Goal: Information Seeking & Learning: Learn about a topic

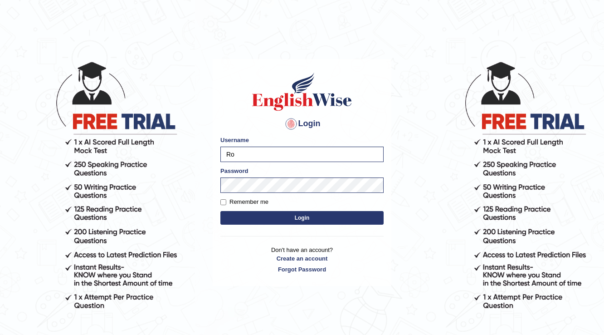
type input "R"
type input "subashrubi"
click at [221, 211] on button "Login" at bounding box center [302, 218] width 163 height 14
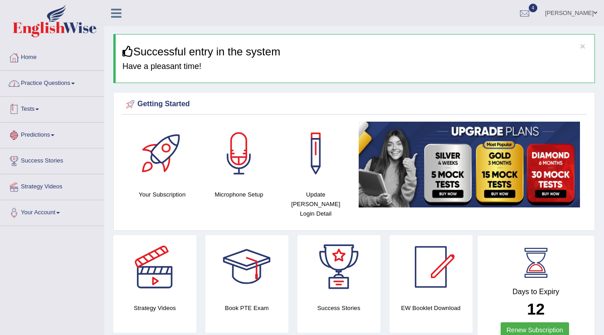
click at [54, 83] on link "Practice Questions" at bounding box center [51, 82] width 103 height 23
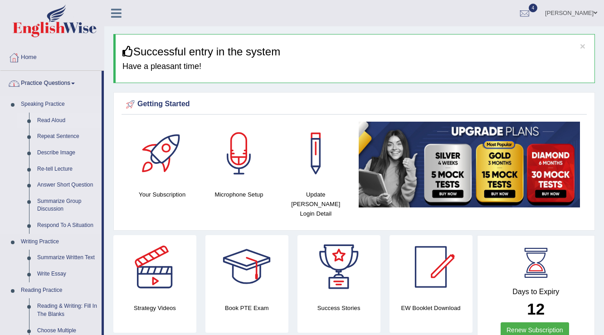
click at [53, 122] on link "Read Aloud" at bounding box center [67, 121] width 69 height 16
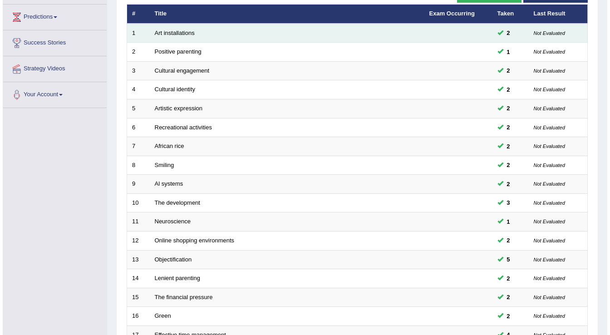
scroll to position [9, 0]
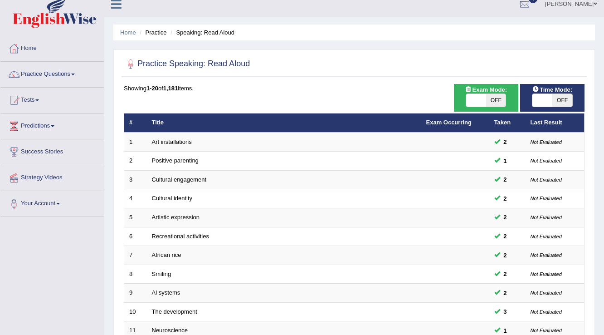
click at [478, 98] on span at bounding box center [477, 100] width 20 height 13
checkbox input "true"
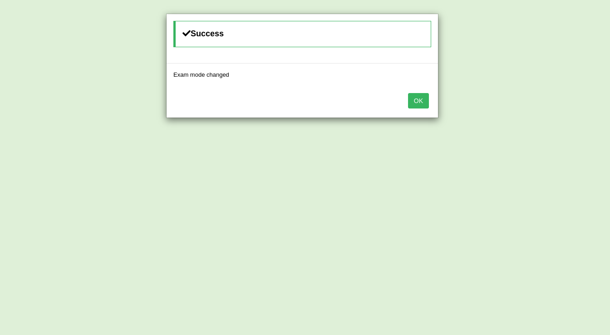
click at [427, 101] on button "OK" at bounding box center [418, 100] width 21 height 15
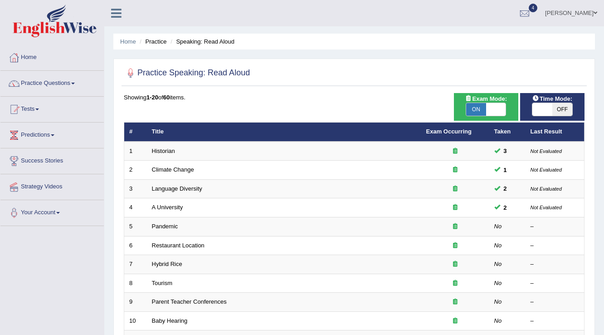
scroll to position [9, 0]
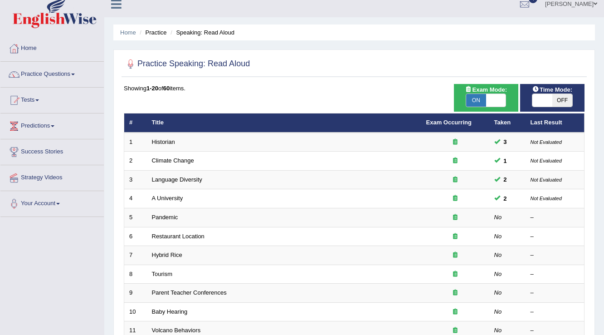
click at [535, 99] on span at bounding box center [543, 100] width 20 height 13
checkbox input "true"
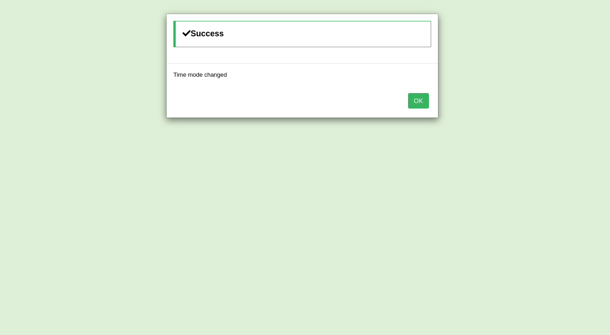
click at [423, 102] on button "OK" at bounding box center [418, 100] width 21 height 15
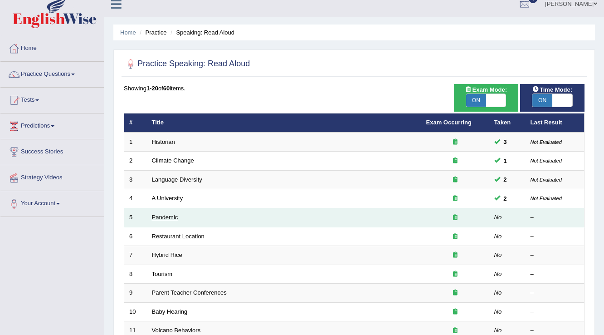
click at [167, 216] on link "Pandemic" at bounding box center [165, 217] width 26 height 7
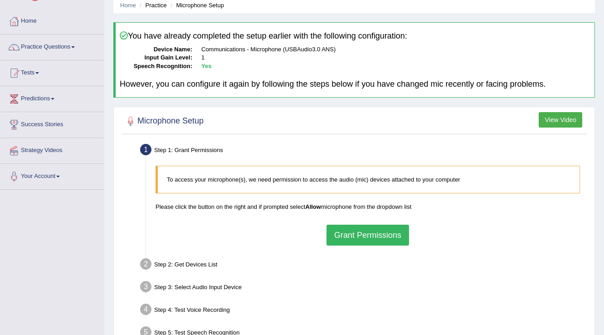
scroll to position [73, 0]
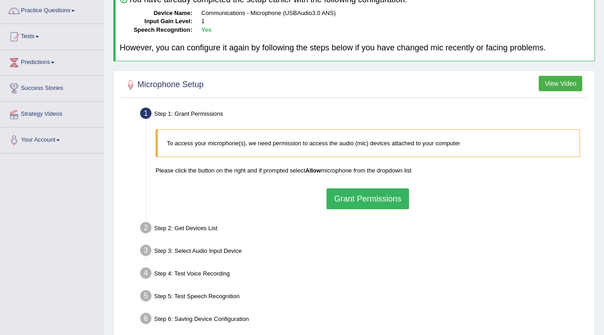
click at [361, 193] on button "Grant Permissions" at bounding box center [368, 198] width 83 height 21
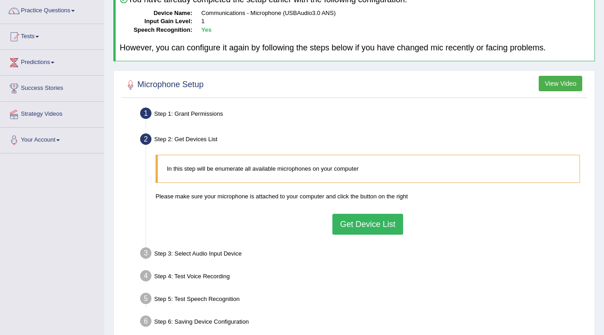
click at [356, 227] on button "Get Device List" at bounding box center [368, 224] width 71 height 21
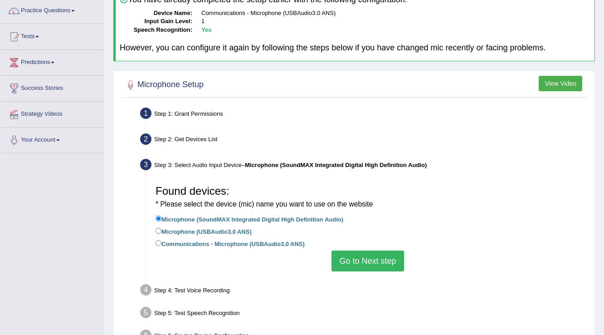
click at [167, 230] on label "Microphone (USBAudio3.0 ANS)" at bounding box center [204, 231] width 96 height 10
click at [162, 230] on input "Microphone (USBAudio3.0 ANS)" at bounding box center [159, 231] width 6 height 6
radio input "true"
click at [349, 258] on button "Go to Next step" at bounding box center [368, 260] width 72 height 21
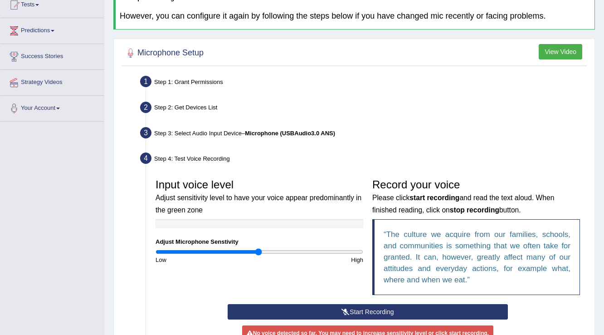
scroll to position [145, 0]
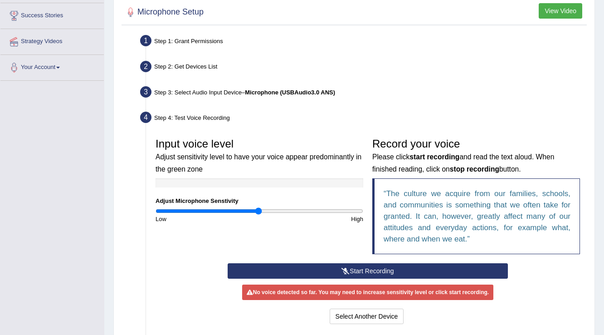
click at [328, 269] on button "Start Recording" at bounding box center [368, 270] width 280 height 15
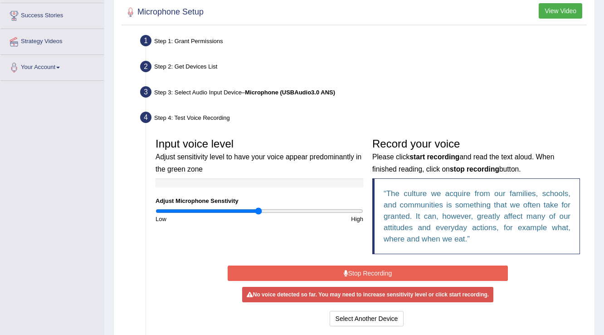
click at [328, 269] on button "Stop Recording" at bounding box center [368, 272] width 280 height 15
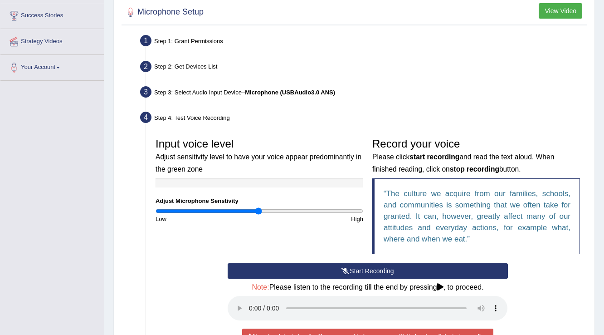
click at [356, 265] on button "Start Recording" at bounding box center [368, 270] width 280 height 15
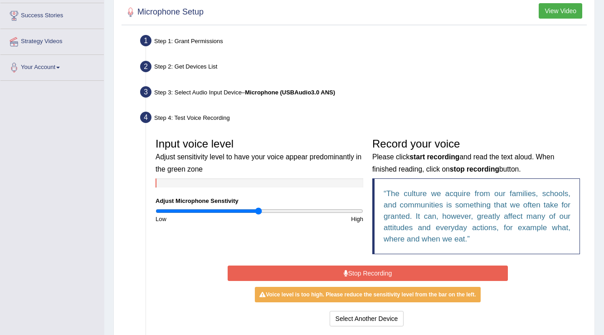
click at [382, 273] on button "Stop Recording" at bounding box center [368, 272] width 280 height 15
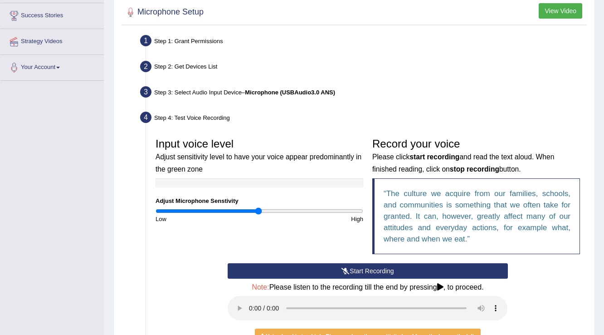
click at [379, 271] on button "Start Recording" at bounding box center [368, 270] width 280 height 15
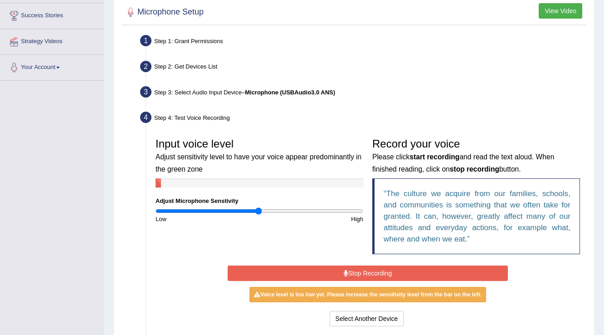
click at [379, 270] on button "Stop Recording" at bounding box center [368, 272] width 280 height 15
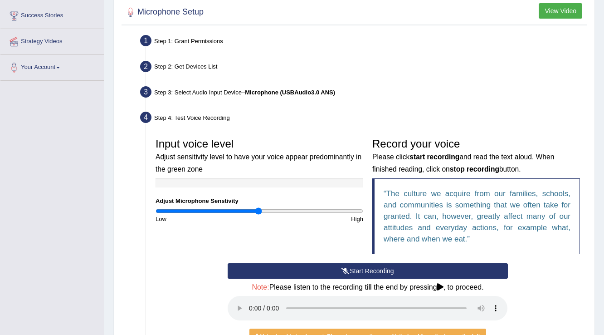
click at [379, 270] on button "Start Recording" at bounding box center [368, 270] width 280 height 15
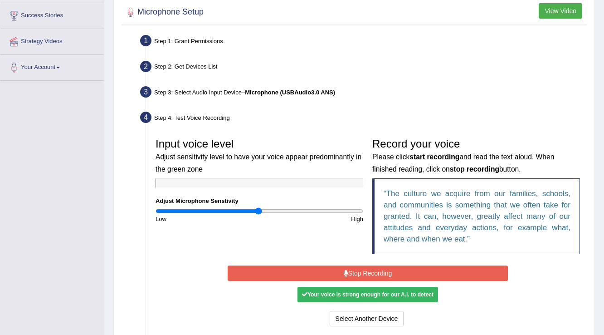
click at [377, 269] on button "Stop Recording" at bounding box center [368, 272] width 280 height 15
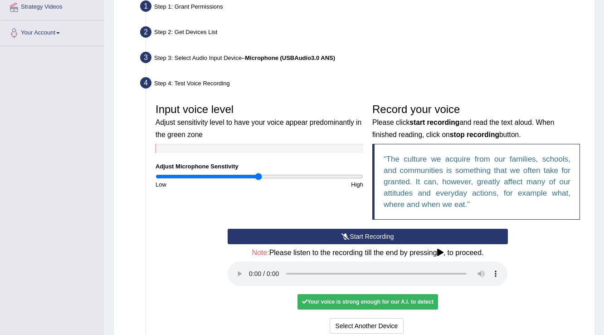
scroll to position [218, 0]
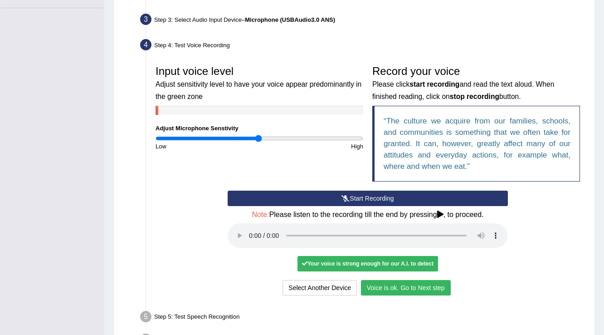
click at [425, 290] on button "Voice is ok. Go to Next step" at bounding box center [406, 287] width 90 height 15
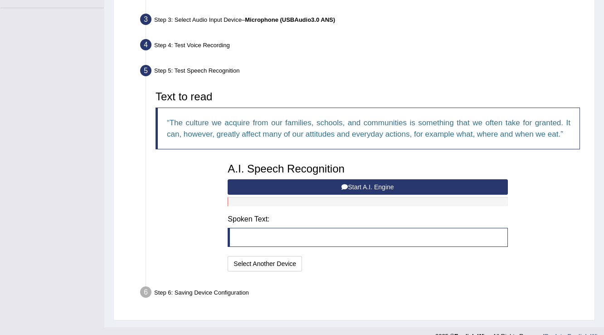
click at [347, 187] on button "Start A.I. Engine" at bounding box center [368, 186] width 280 height 15
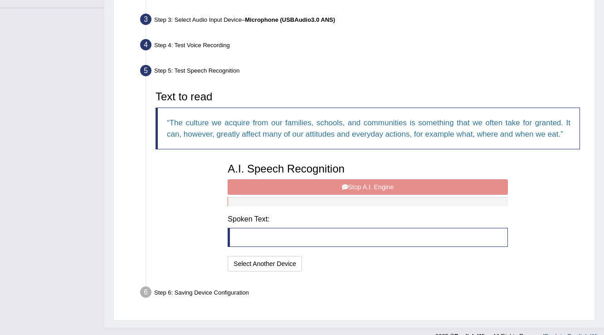
click at [347, 184] on div "A.I. Speech Recognition Start A.I. Engine Stop A.I. Engine Note: Please listen …" at bounding box center [367, 215] width 289 height 115
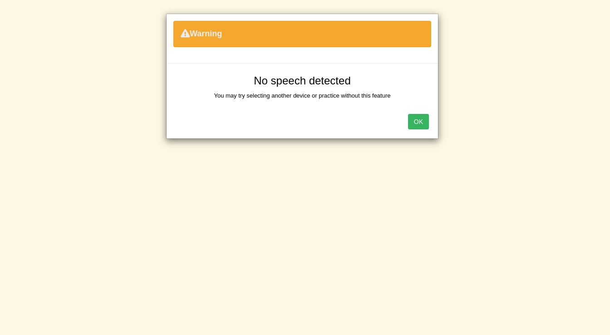
click at [415, 120] on button "OK" at bounding box center [418, 121] width 21 height 15
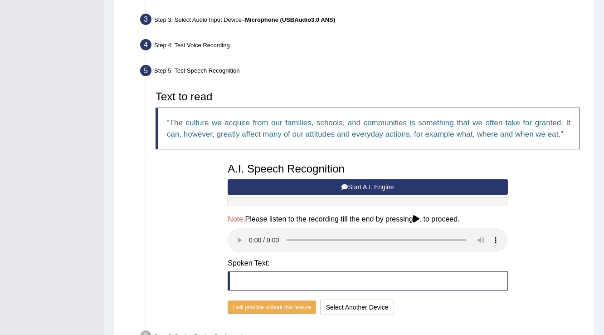
click at [358, 183] on button "Start A.I. Engine" at bounding box center [368, 186] width 280 height 15
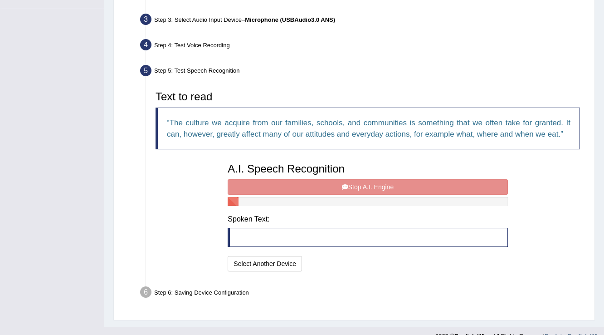
click at [373, 187] on div "A.I. Speech Recognition Start A.I. Engine Stop A.I. Engine Note: Please listen …" at bounding box center [367, 215] width 289 height 115
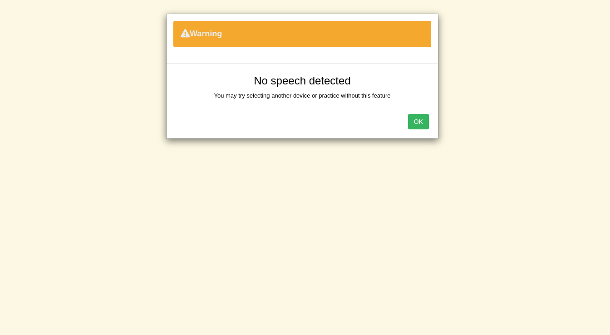
click at [421, 118] on button "OK" at bounding box center [418, 121] width 21 height 15
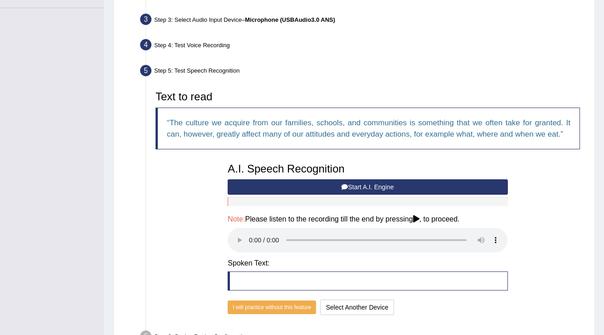
click at [378, 187] on button "Start A.I. Engine" at bounding box center [368, 186] width 280 height 15
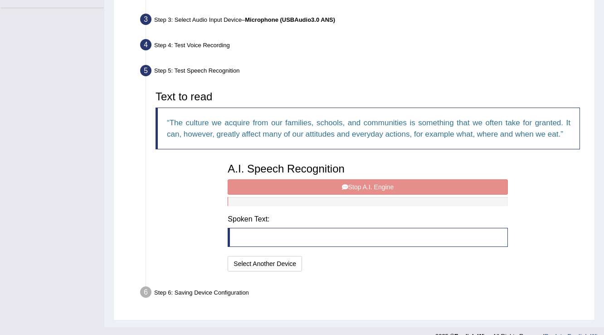
click at [376, 182] on div "A.I. Speech Recognition Start A.I. Engine Stop A.I. Engine Note: Please listen …" at bounding box center [367, 215] width 289 height 115
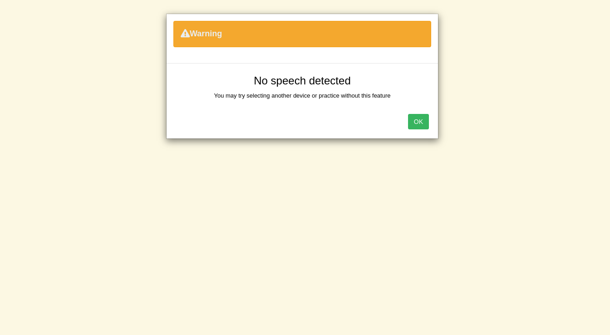
click at [426, 125] on button "OK" at bounding box center [418, 121] width 21 height 15
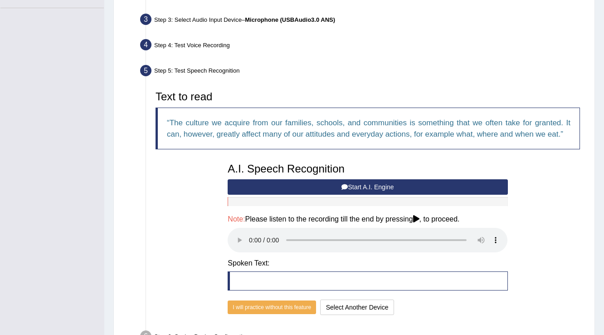
click at [336, 182] on button "Start A.I. Engine" at bounding box center [368, 186] width 280 height 15
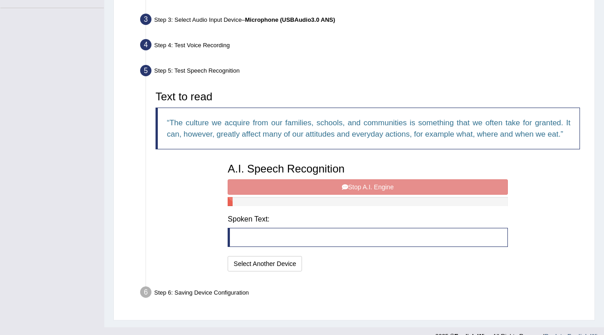
click at [336, 182] on div "A.I. Speech Recognition Start A.I. Engine Stop A.I. Engine Note: Please listen …" at bounding box center [367, 215] width 289 height 115
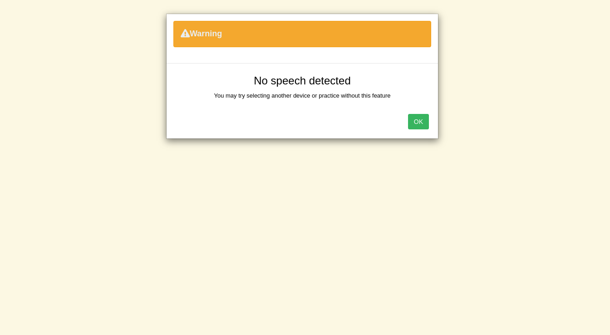
click at [415, 123] on button "OK" at bounding box center [418, 121] width 21 height 15
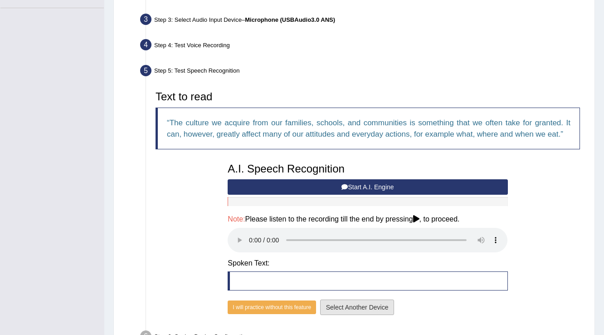
click at [361, 309] on button "Select Another Device" at bounding box center [357, 307] width 74 height 15
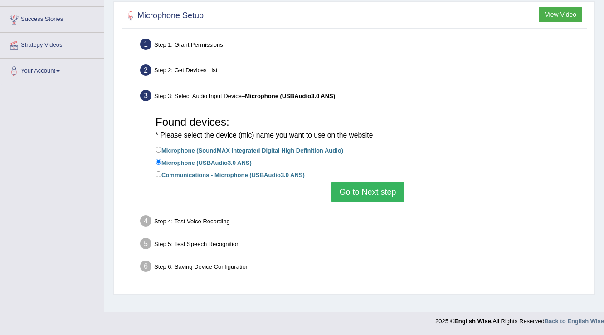
scroll to position [142, 0]
click at [171, 148] on label "Microphone (SoundMAX Integrated Digital High Definition Audio)" at bounding box center [250, 150] width 188 height 10
click at [162, 148] on input "Microphone (SoundMAX Integrated Digital High Definition Audio)" at bounding box center [159, 150] width 6 height 6
radio input "true"
click at [383, 194] on button "Go to Next step" at bounding box center [368, 192] width 72 height 21
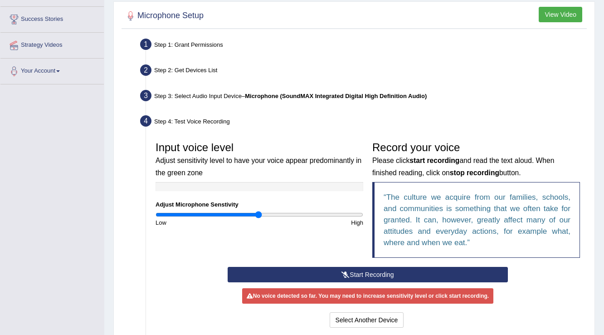
click at [367, 269] on button "Start Recording" at bounding box center [368, 274] width 280 height 15
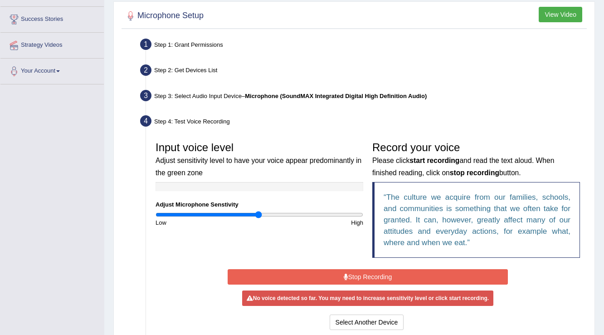
click at [362, 273] on button "Stop Recording" at bounding box center [368, 276] width 280 height 15
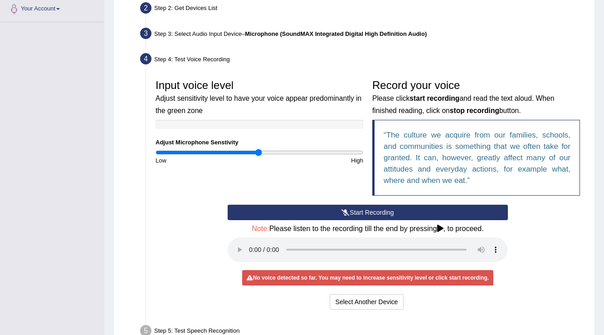
scroll to position [250, 0]
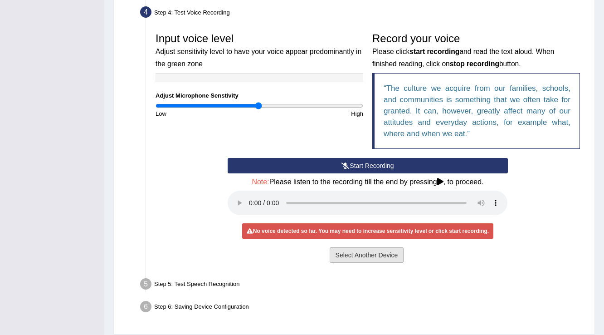
click at [368, 252] on button "Select Another Device" at bounding box center [367, 254] width 74 height 15
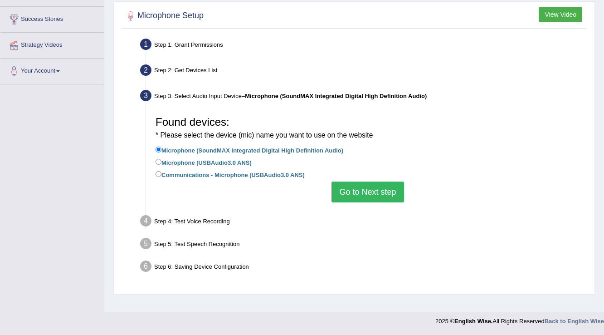
scroll to position [142, 0]
click at [205, 175] on label "Communications - Microphone (USBAudio3.0 ANS)" at bounding box center [230, 174] width 149 height 10
click at [162, 175] on input "Communications - Microphone (USBAudio3.0 ANS)" at bounding box center [159, 174] width 6 height 6
radio input "true"
click at [363, 187] on button "Go to Next step" at bounding box center [368, 192] width 72 height 21
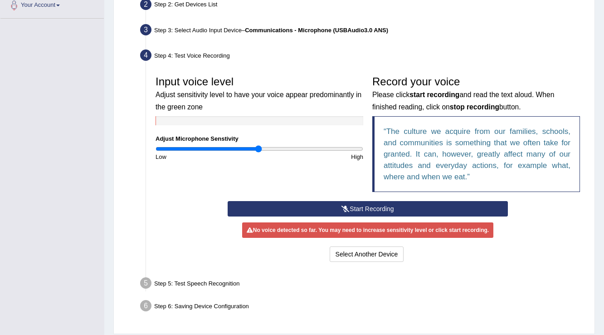
scroll to position [214, 0]
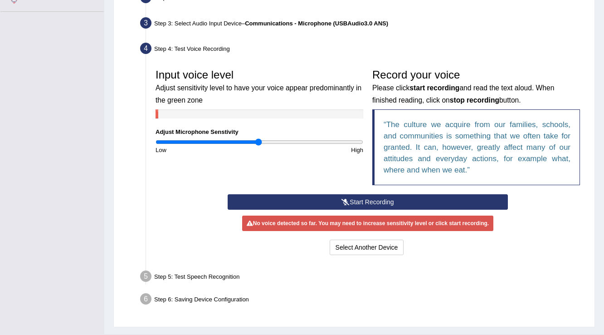
click at [372, 199] on button "Start Recording" at bounding box center [368, 201] width 280 height 15
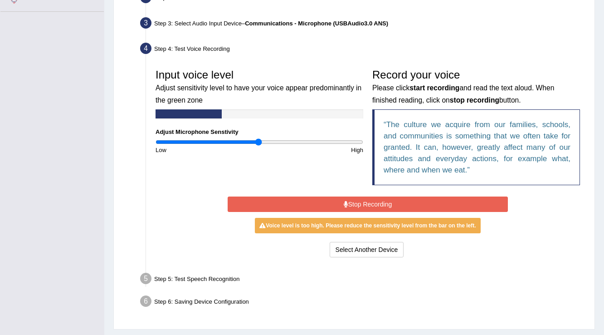
click at [372, 199] on button "Stop Recording" at bounding box center [368, 203] width 280 height 15
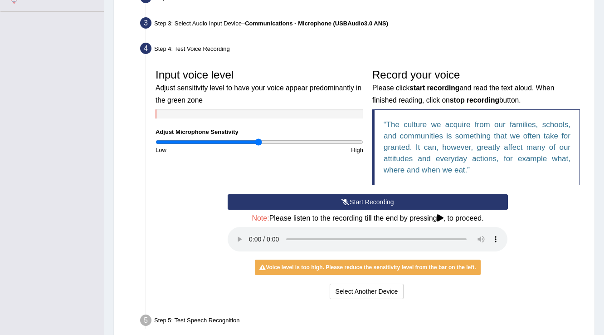
click at [359, 260] on div "Voice level is too high. Please reduce the sensitivity level from the bar on th…" at bounding box center [368, 267] width 226 height 15
click at [388, 203] on button "Start Recording" at bounding box center [368, 201] width 280 height 15
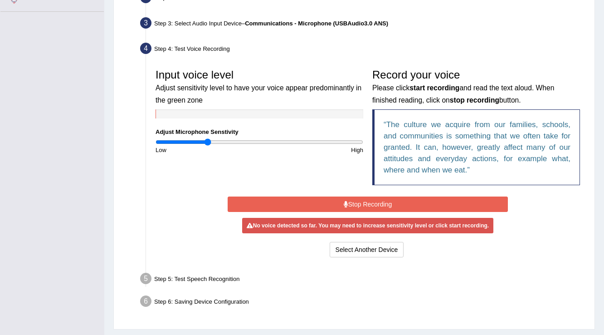
click at [208, 143] on input "range" at bounding box center [260, 141] width 208 height 7
click at [290, 202] on button "Stop Recording" at bounding box center [368, 203] width 280 height 15
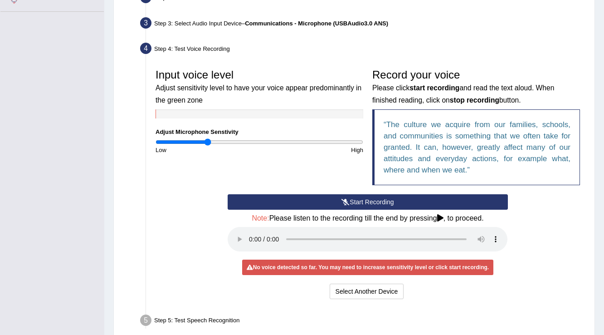
click at [304, 203] on button "Start Recording" at bounding box center [368, 201] width 280 height 15
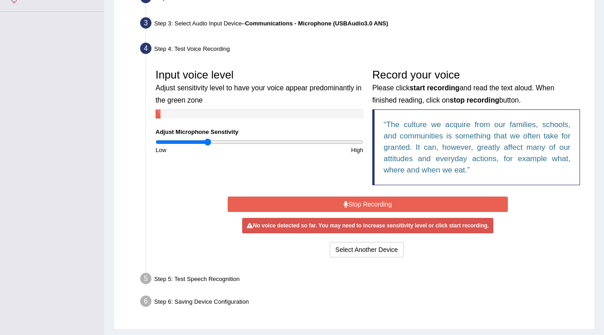
click at [209, 142] on input "range" at bounding box center [260, 141] width 208 height 7
click at [219, 141] on input "range" at bounding box center [260, 141] width 208 height 7
click at [227, 142] on input "range" at bounding box center [260, 141] width 208 height 7
type input "0.82"
click at [241, 144] on input "range" at bounding box center [260, 141] width 208 height 7
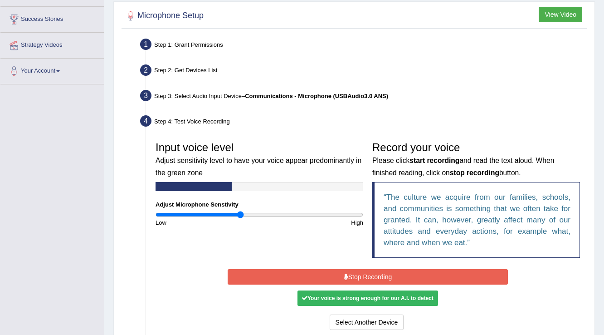
scroll to position [178, 0]
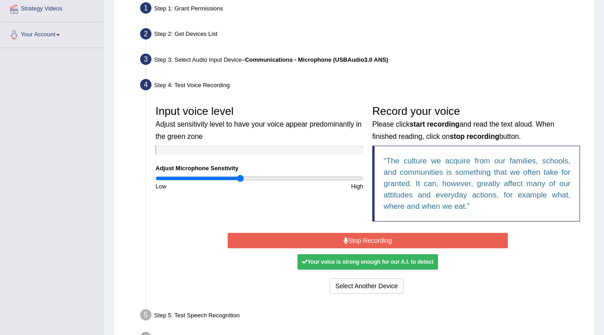
click at [382, 235] on button "Stop Recording" at bounding box center [368, 240] width 280 height 15
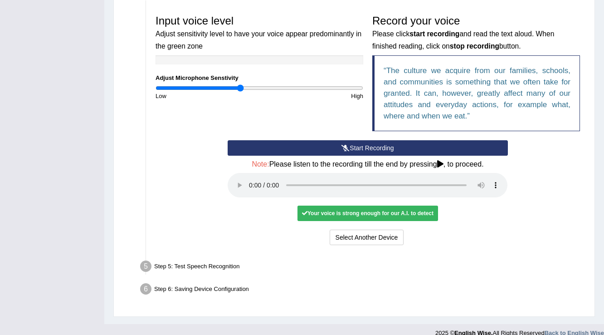
scroll to position [278, 0]
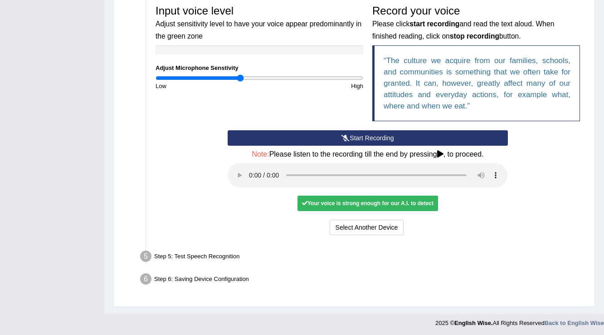
click at [378, 204] on div "Your voice is strong enough for our A.I. to detect" at bounding box center [368, 203] width 141 height 15
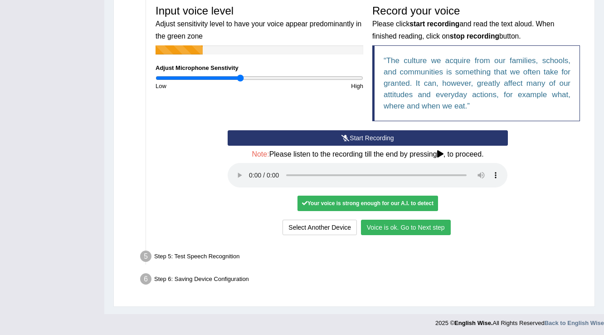
click at [383, 226] on button "Voice is ok. Go to Next step" at bounding box center [406, 227] width 90 height 15
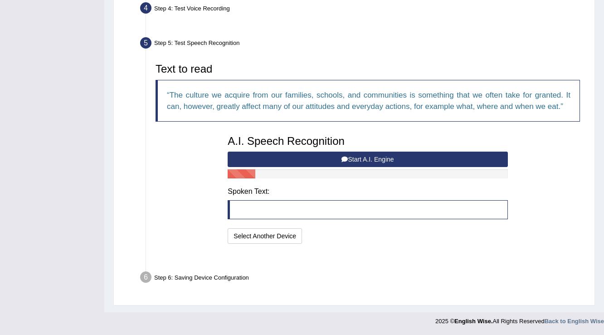
scroll to position [231, 0]
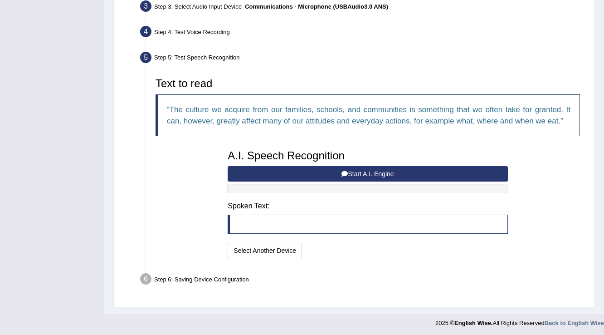
click at [294, 174] on button "Start A.I. Engine" at bounding box center [368, 173] width 280 height 15
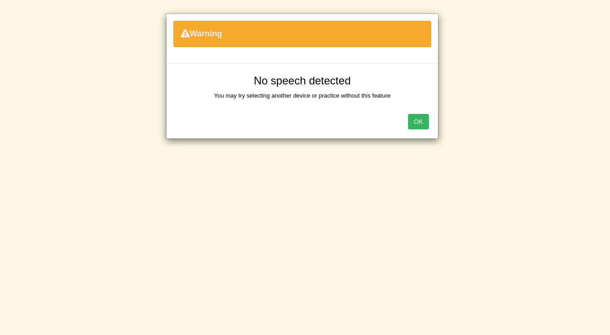
click at [426, 124] on button "OK" at bounding box center [418, 121] width 21 height 15
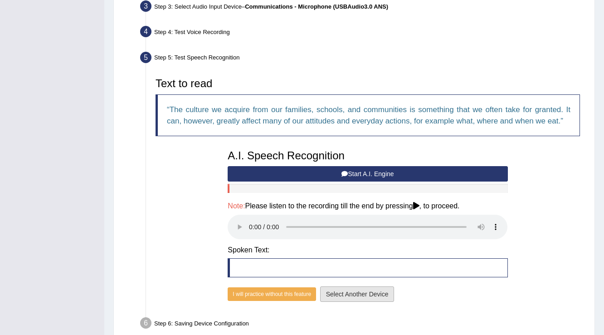
click at [364, 295] on button "Select Another Device" at bounding box center [357, 293] width 74 height 15
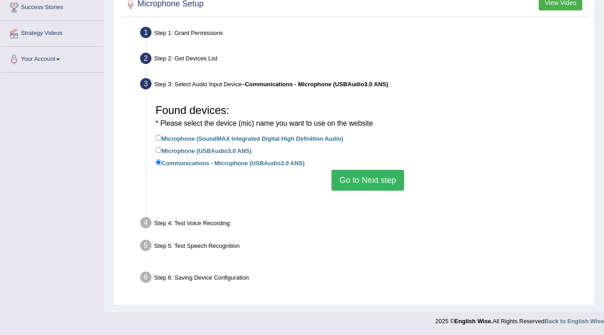
scroll to position [142, 0]
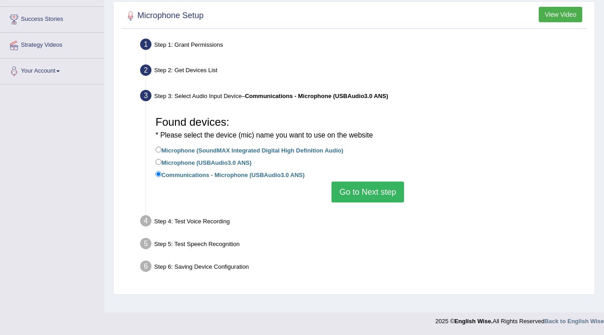
click at [192, 165] on label "Microphone (USBAudio3.0 ANS)" at bounding box center [204, 162] width 96 height 10
click at [162, 165] on input "Microphone (USBAudio3.0 ANS)" at bounding box center [159, 162] width 6 height 6
radio input "true"
click at [376, 198] on button "Go to Next step" at bounding box center [368, 192] width 72 height 21
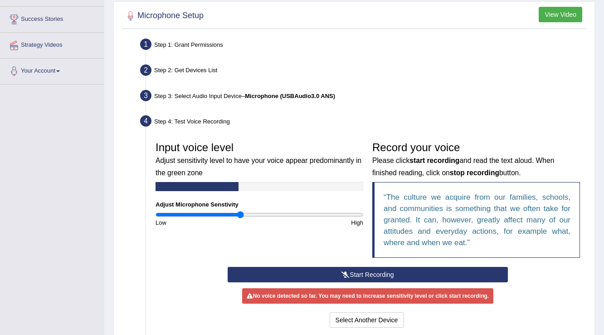
click at [381, 271] on button "Start Recording" at bounding box center [368, 274] width 280 height 15
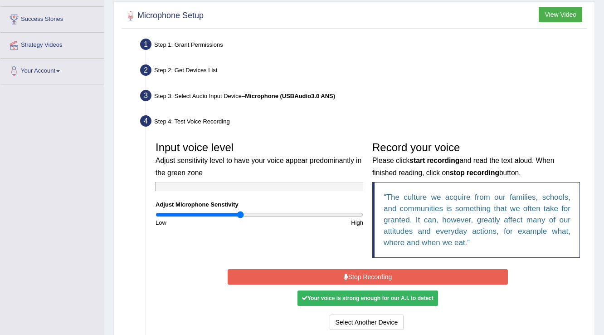
click at [386, 278] on button "Stop Recording" at bounding box center [368, 276] width 280 height 15
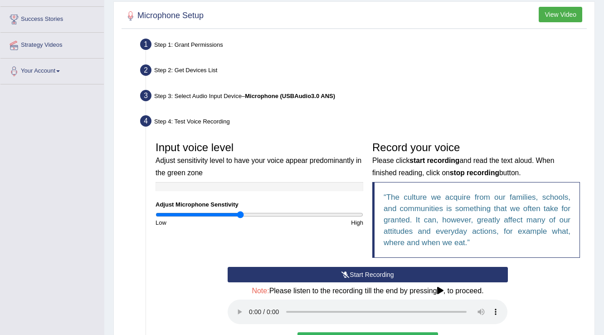
scroll to position [214, 0]
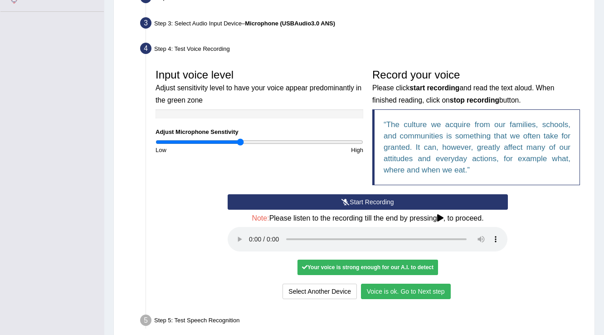
click at [422, 269] on div "Your voice is strong enough for our A.I. to detect" at bounding box center [368, 267] width 141 height 15
click at [407, 288] on button "Voice is ok. Go to Next step" at bounding box center [406, 291] width 90 height 15
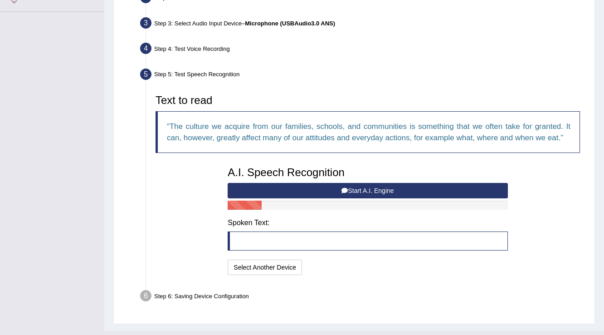
click at [288, 193] on button "Start A.I. Engine" at bounding box center [368, 190] width 280 height 15
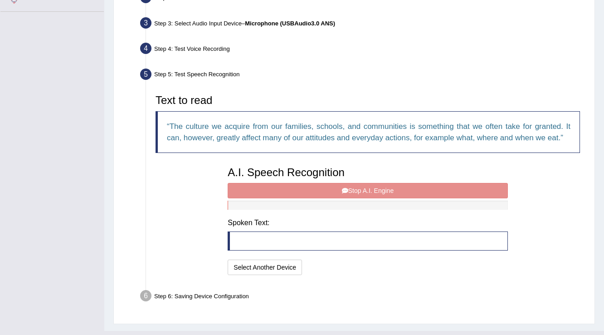
click at [295, 190] on div "A.I. Speech Recognition Start A.I. Engine Stop A.I. Engine Note: Please listen …" at bounding box center [367, 219] width 289 height 115
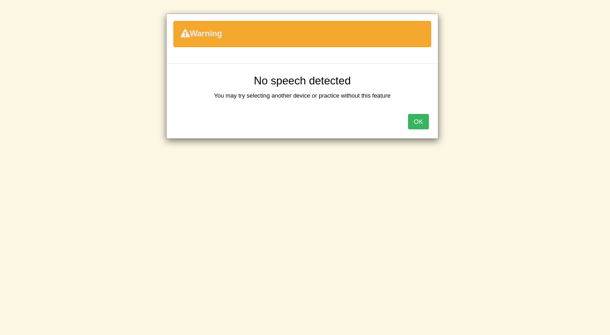
click at [414, 118] on button "OK" at bounding box center [418, 121] width 21 height 15
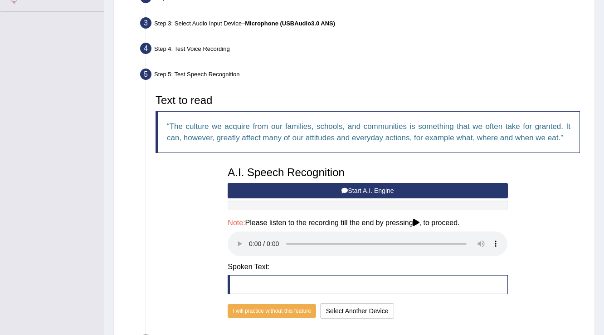
click at [350, 187] on button "Start A.I. Engine" at bounding box center [368, 190] width 280 height 15
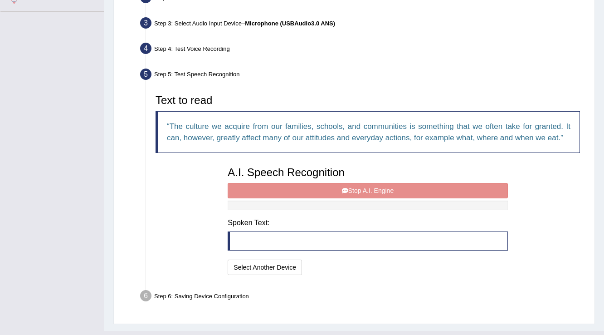
click at [349, 189] on div "A.I. Speech Recognition Start A.I. Engine Stop A.I. Engine Note: Please listen …" at bounding box center [367, 219] width 289 height 115
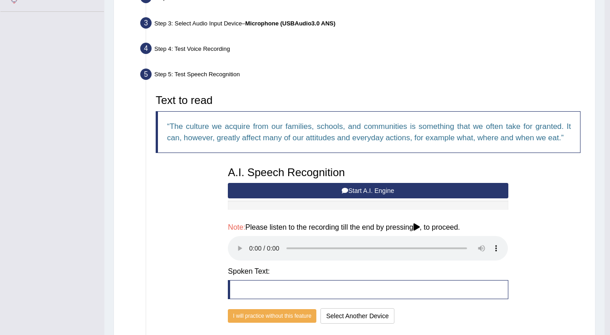
click at [0, 0] on div "Warning No speech detected You may try selecting another device or practice wit…" at bounding box center [0, 0] width 0 height 0
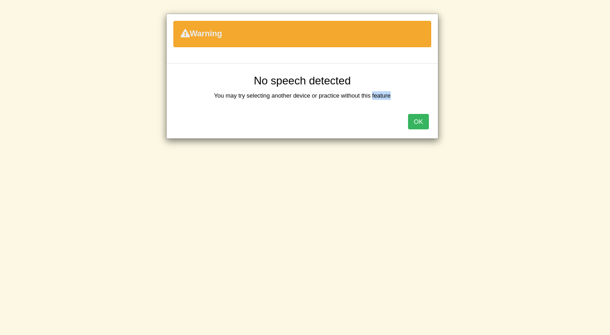
click at [419, 117] on button "OK" at bounding box center [418, 121] width 21 height 15
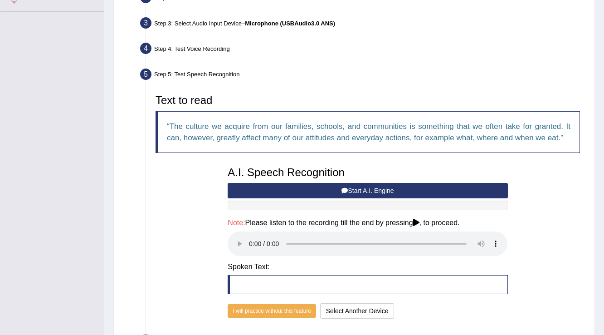
click at [396, 186] on button "Start A.I. Engine" at bounding box center [368, 190] width 280 height 15
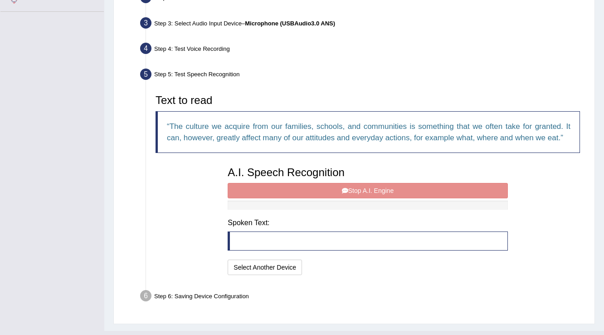
click at [396, 186] on div "A.I. Speech Recognition Start A.I. Engine Stop A.I. Engine Note: Please listen …" at bounding box center [367, 219] width 289 height 115
click at [263, 265] on button "Select Another Device" at bounding box center [265, 267] width 74 height 15
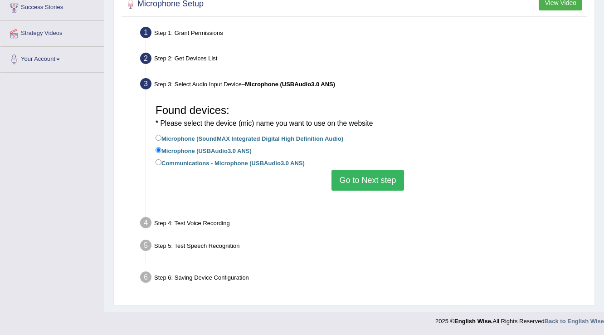
scroll to position [142, 0]
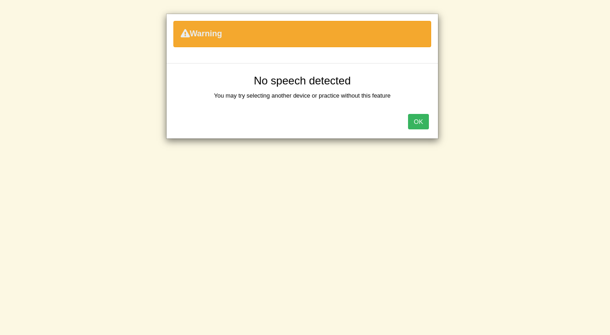
click at [423, 125] on button "OK" at bounding box center [418, 121] width 21 height 15
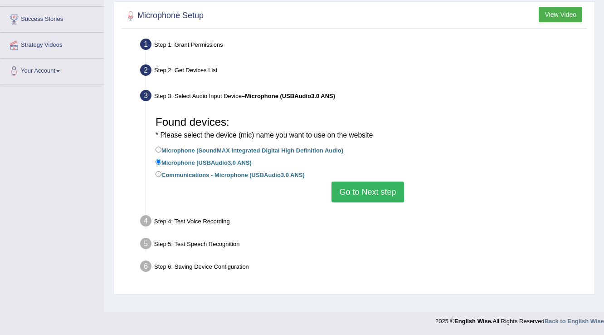
click at [365, 194] on button "Go to Next step" at bounding box center [368, 192] width 72 height 21
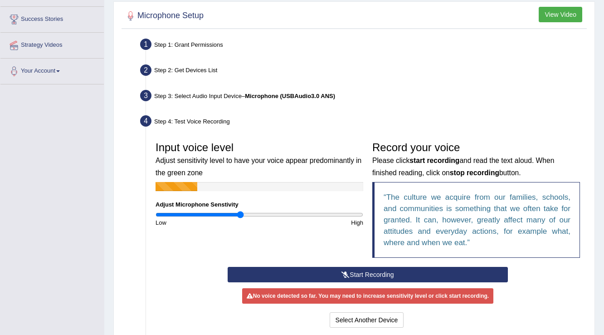
click at [375, 275] on button "Start Recording" at bounding box center [368, 274] width 280 height 15
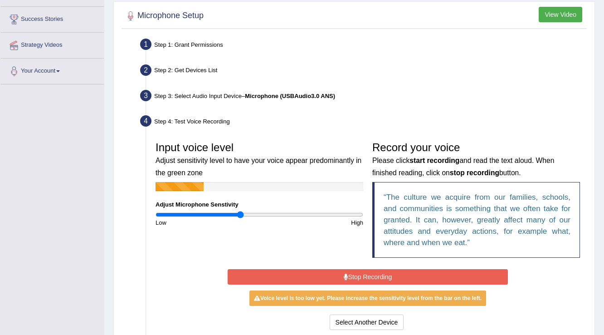
click at [375, 275] on button "Stop Recording" at bounding box center [368, 276] width 280 height 15
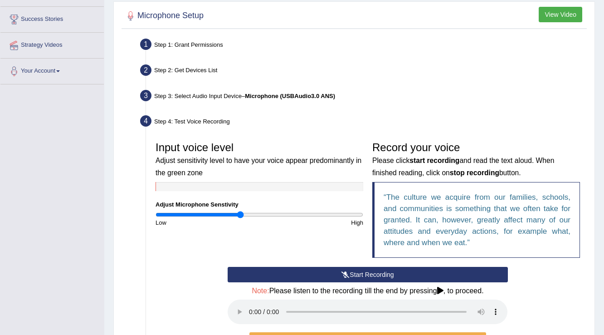
click at [376, 275] on button "Start Recording" at bounding box center [368, 274] width 280 height 15
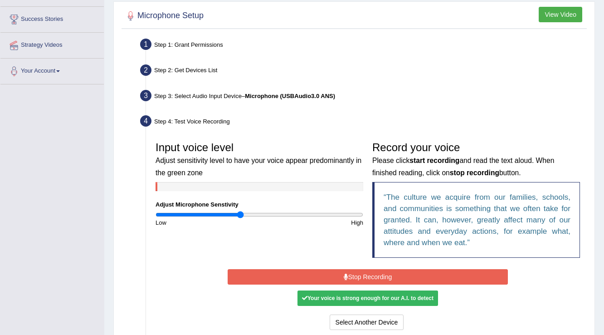
click at [393, 272] on button "Stop Recording" at bounding box center [368, 276] width 280 height 15
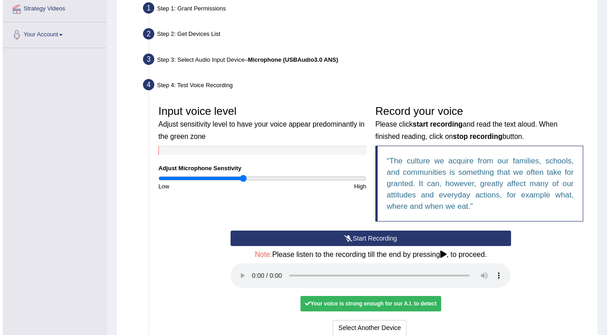
scroll to position [214, 0]
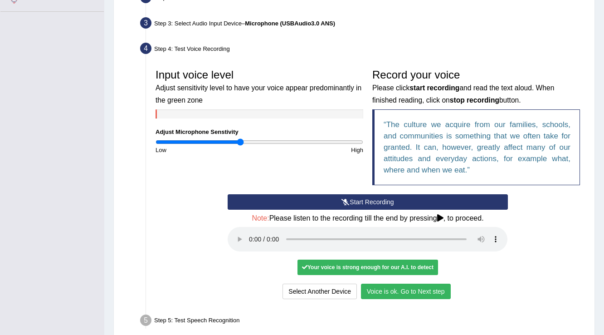
click at [414, 290] on button "Voice is ok. Go to Next step" at bounding box center [406, 291] width 90 height 15
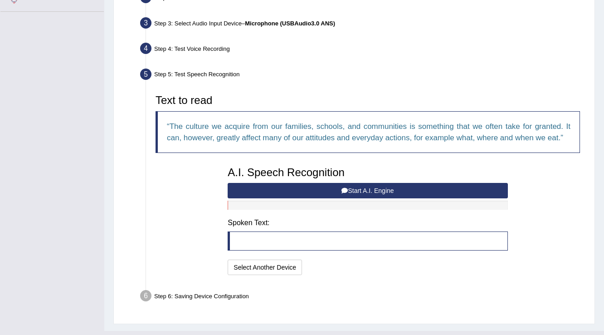
click at [308, 190] on button "Start A.I. Engine" at bounding box center [368, 190] width 280 height 15
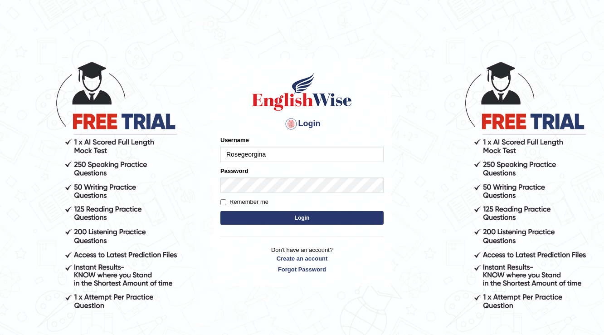
click at [295, 152] on input "Rosegeorgina" at bounding box center [302, 154] width 163 height 15
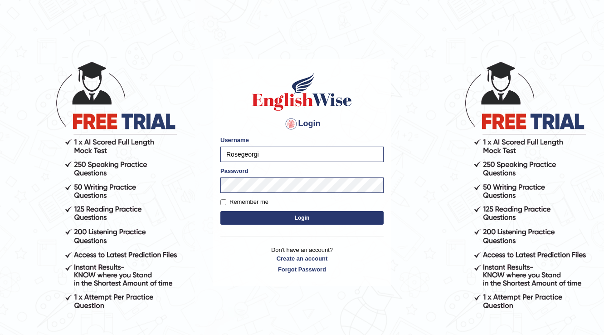
type input "Rosegeorg"
click at [296, 152] on input "Rosegeorg" at bounding box center [302, 154] width 163 height 15
click at [343, 182] on form "Please fix the following errors: Username Rosegeorg Password Remember me Login" at bounding box center [302, 181] width 163 height 91
type input "Amanjot96"
click at [300, 214] on button "Login" at bounding box center [302, 218] width 163 height 14
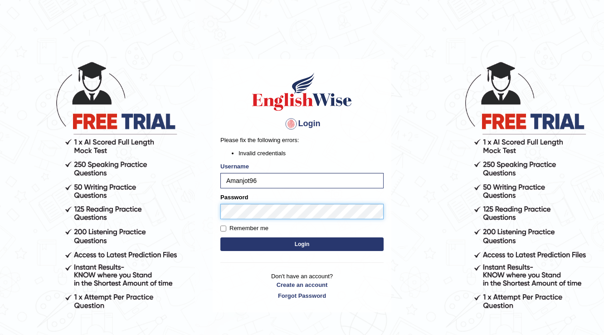
click at [198, 211] on body "Login Please fix the following errors: Invalid credentials Username Amanjot96 P…" at bounding box center [302, 197] width 604 height 335
click at [293, 246] on button "Login" at bounding box center [302, 244] width 163 height 14
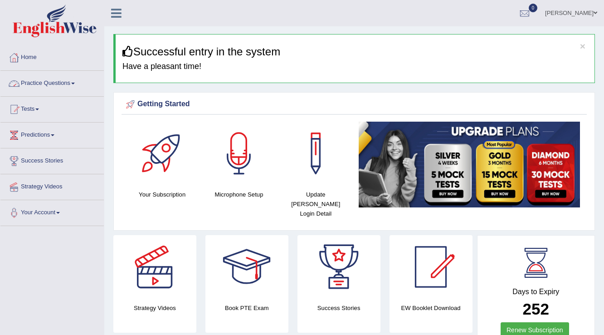
click at [47, 84] on link "Practice Questions" at bounding box center [51, 82] width 103 height 23
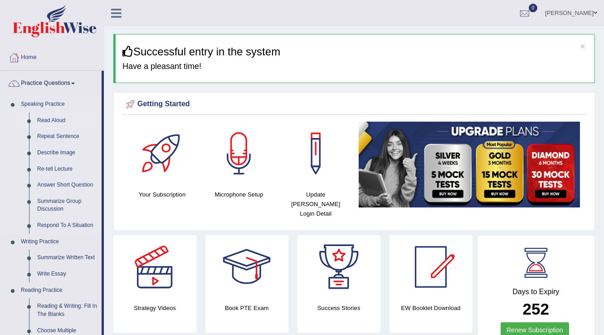
click at [55, 120] on link "Read Aloud" at bounding box center [67, 121] width 69 height 16
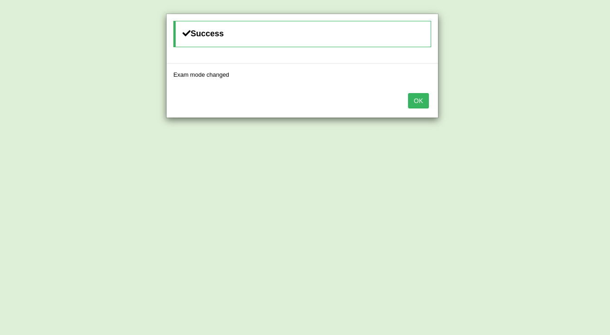
click at [427, 100] on button "OK" at bounding box center [418, 100] width 21 height 15
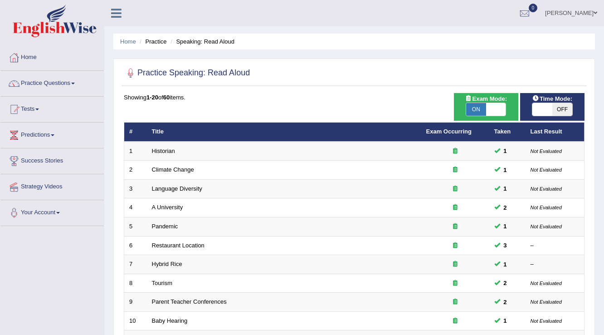
click at [556, 107] on span "OFF" at bounding box center [563, 109] width 20 height 13
checkbox input "true"
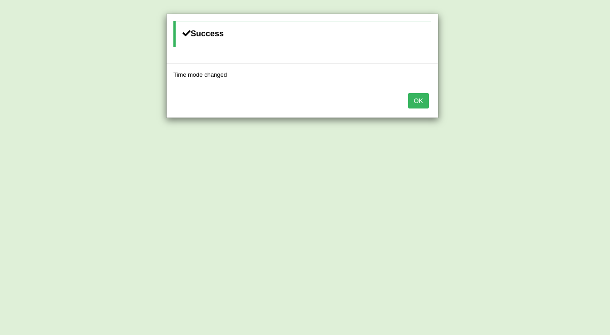
click at [423, 98] on button "OK" at bounding box center [418, 100] width 21 height 15
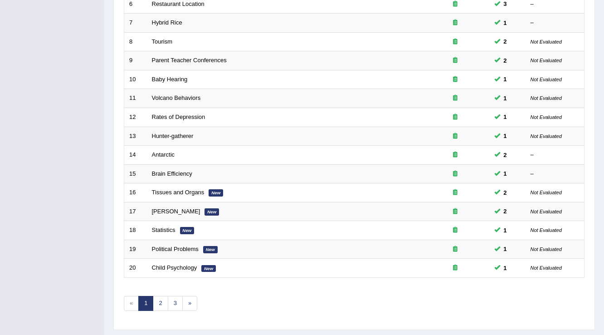
scroll to position [254, 0]
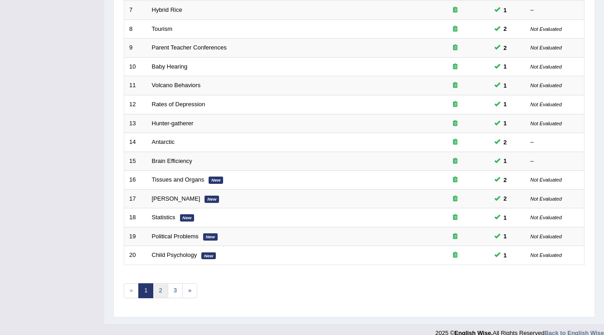
click at [162, 286] on link "2" at bounding box center [160, 290] width 15 height 15
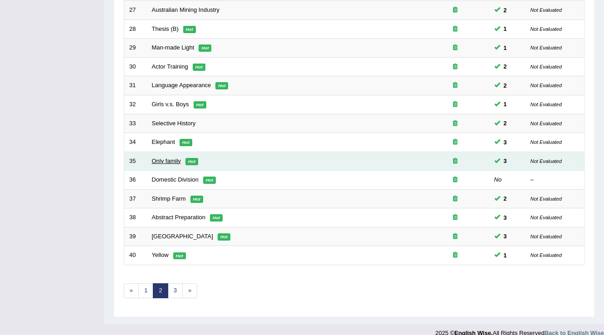
click at [174, 159] on link "Only family" at bounding box center [166, 160] width 29 height 7
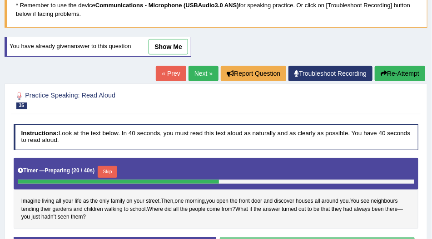
scroll to position [77, 0]
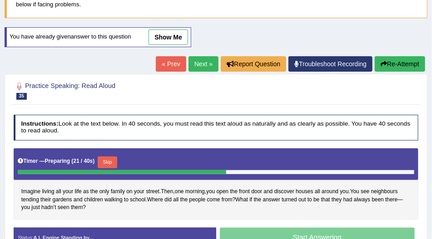
click at [408, 58] on button "Re-Attempt" at bounding box center [399, 63] width 50 height 15
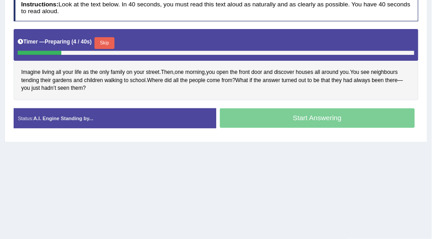
click at [109, 39] on button "Skip" at bounding box center [104, 43] width 20 height 12
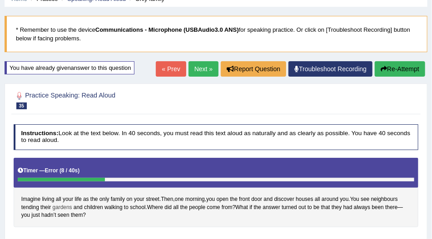
scroll to position [43, 0]
click at [340, 70] on link "Troubleshoot Recording" at bounding box center [330, 68] width 84 height 15
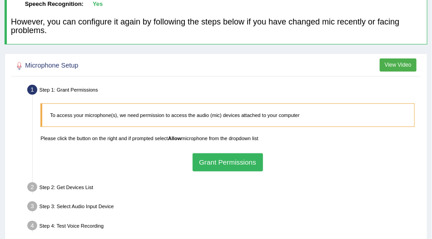
scroll to position [103, 0]
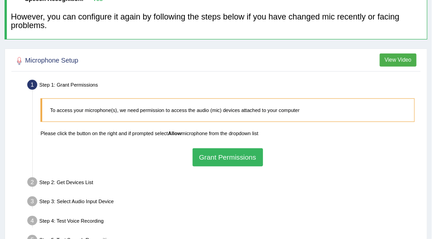
click at [251, 154] on button "Grant Permissions" at bounding box center [227, 157] width 70 height 18
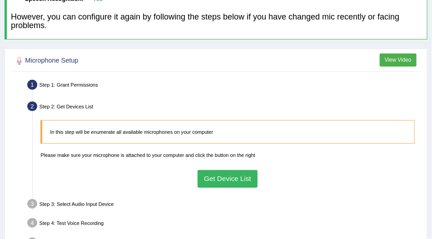
click at [222, 177] on button "Get Device List" at bounding box center [227, 179] width 60 height 18
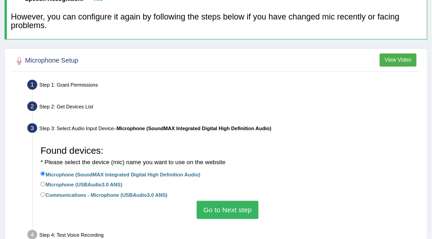
click at [59, 195] on label "Communications - Microphone (USBAudio3.0 ANS)" at bounding box center [103, 195] width 127 height 9
click at [45, 195] on input "Communications - Microphone (USBAudio3.0 ANS)" at bounding box center [42, 194] width 5 height 5
radio input "true"
click at [247, 205] on button "Go to Next step" at bounding box center [226, 210] width 61 height 18
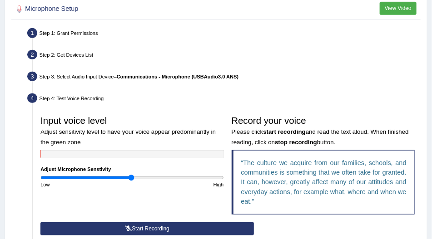
scroll to position [207, 0]
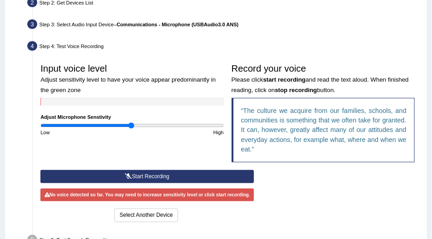
click at [220, 173] on button "Start Recording" at bounding box center [146, 176] width 213 height 13
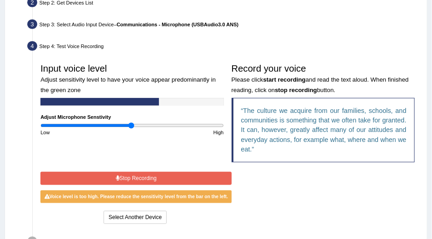
click at [220, 173] on button "Stop Recording" at bounding box center [135, 178] width 191 height 13
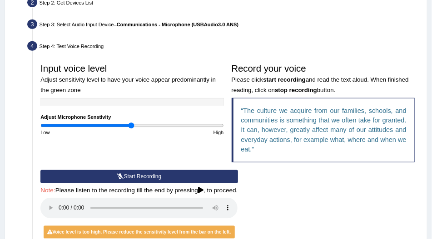
click at [220, 173] on button "Start Recording" at bounding box center [138, 176] width 197 height 13
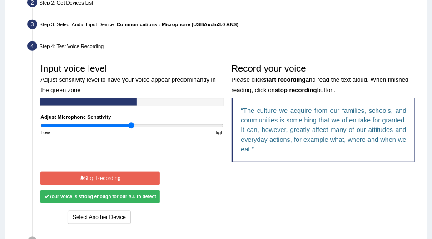
click at [220, 173] on div "Start Recording Stop Recording Note: Please listen to the recording till the en…" at bounding box center [228, 198] width 382 height 56
click at [127, 172] on button "Stop Recording" at bounding box center [99, 178] width 119 height 13
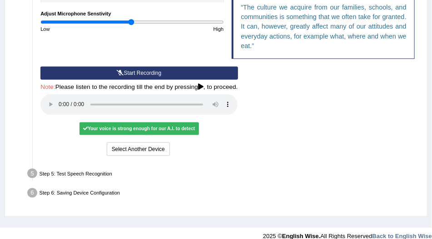
scroll to position [311, 0]
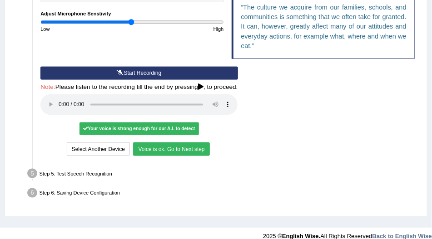
click at [181, 147] on button "Voice is ok. Go to Next step" at bounding box center [171, 148] width 76 height 13
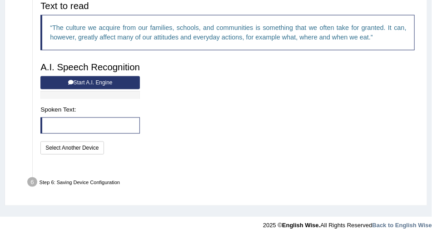
scroll to position [280, 0]
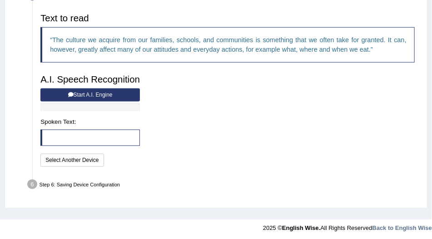
click at [93, 96] on button "Start A.I. Engine" at bounding box center [89, 94] width 99 height 13
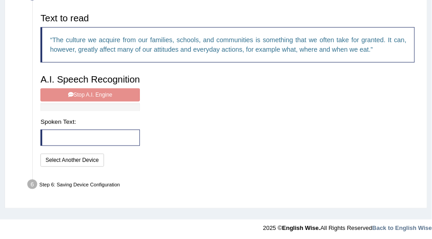
click at [93, 96] on div "A.I. Speech Recognition Start A.I. Engine Stop A.I. Engine Note: Please listen …" at bounding box center [90, 119] width 107 height 98
click at [94, 95] on div "A.I. Speech Recognition Start A.I. Engine Stop A.I. Engine Note: Please listen …" at bounding box center [90, 119] width 107 height 98
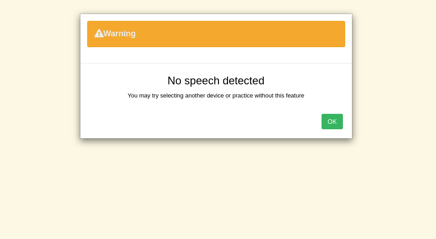
click at [329, 115] on button "OK" at bounding box center [331, 121] width 21 height 15
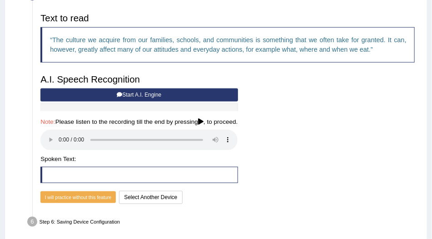
click at [143, 93] on button "Start A.I. Engine" at bounding box center [138, 94] width 197 height 13
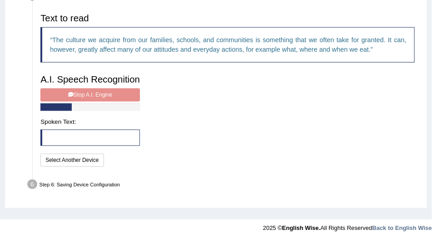
click at [82, 93] on div "A.I. Speech Recognition Start A.I. Engine Stop A.I. Engine Note: Please listen …" at bounding box center [90, 119] width 107 height 98
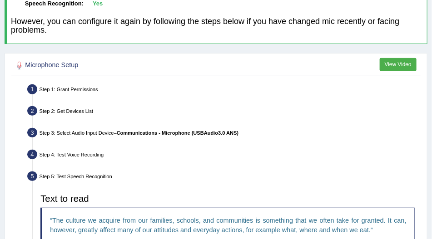
scroll to position [98, 0]
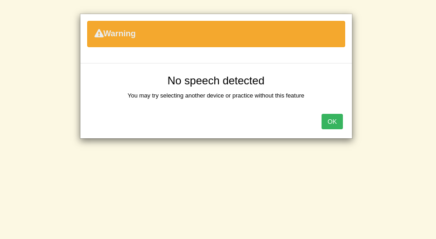
click at [336, 121] on button "OK" at bounding box center [331, 121] width 21 height 15
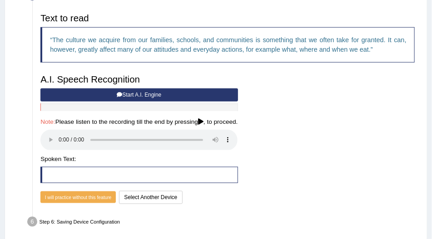
scroll to position [305, 0]
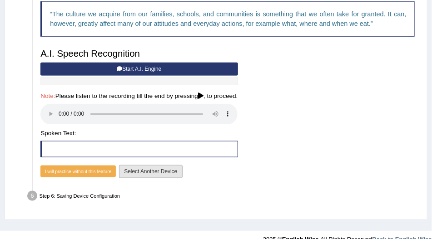
click at [137, 169] on button "Select Another Device" at bounding box center [150, 171] width 63 height 13
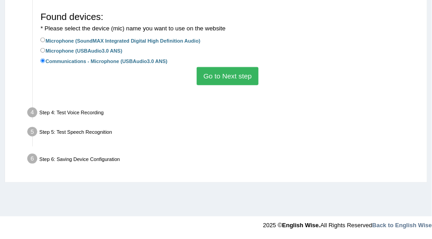
scroll to position [237, 0]
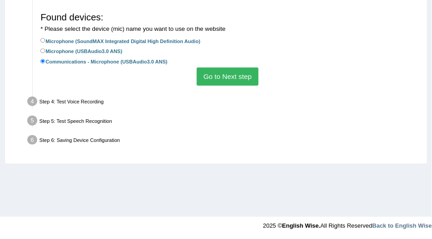
click at [92, 40] on label "Microphone (SoundMAX Integrated Digital High Definition Audio)" at bounding box center [120, 41] width 160 height 9
click at [45, 40] on input "Microphone (SoundMAX Integrated Digital High Definition Audio)" at bounding box center [42, 40] width 5 height 5
radio input "true"
click at [246, 79] on button "Go to Next step" at bounding box center [226, 77] width 61 height 18
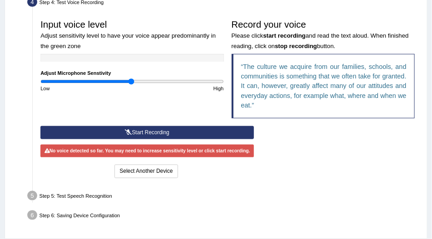
scroll to position [263, 0]
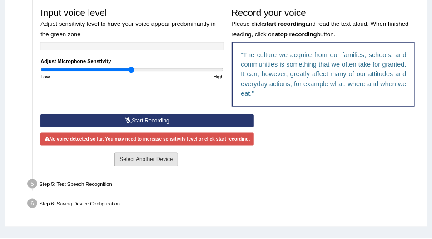
click at [155, 159] on button "Select Another Device" at bounding box center [145, 159] width 63 height 13
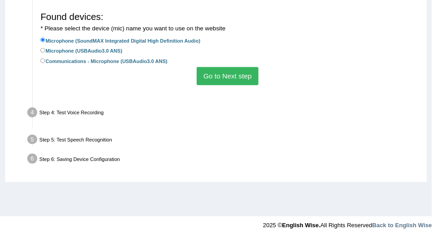
scroll to position [237, 0]
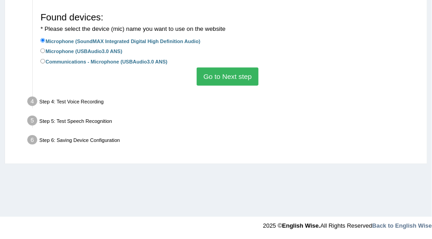
click at [116, 49] on label "Microphone (USBAudio3.0 ANS)" at bounding box center [81, 51] width 82 height 9
click at [45, 49] on input "Microphone (USBAudio3.0 ANS)" at bounding box center [42, 51] width 5 height 5
radio input "true"
click at [218, 77] on button "Go to Next step" at bounding box center [226, 77] width 61 height 18
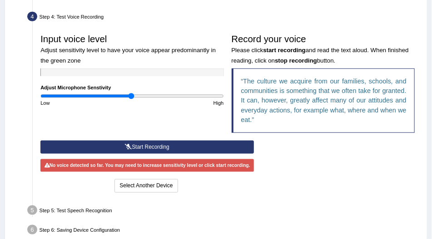
click at [175, 146] on button "Start Recording" at bounding box center [146, 147] width 213 height 13
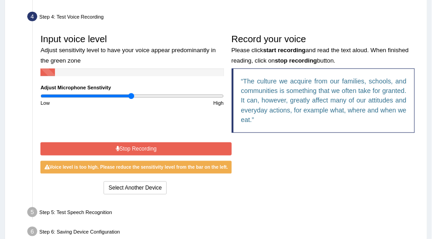
click at [175, 146] on button "Stop Recording" at bounding box center [135, 148] width 191 height 13
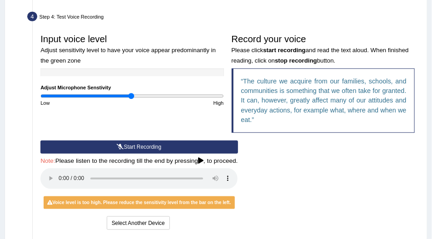
click at [175, 146] on button "Start Recording" at bounding box center [138, 147] width 197 height 13
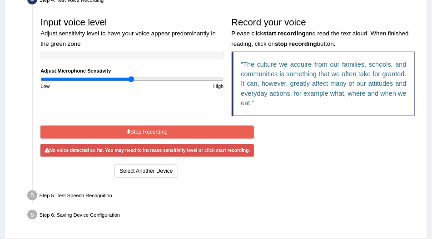
scroll to position [263, 0]
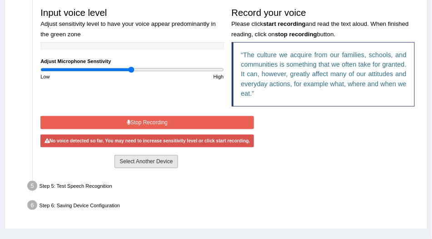
click at [166, 164] on button "Select Another Device" at bounding box center [145, 161] width 63 height 13
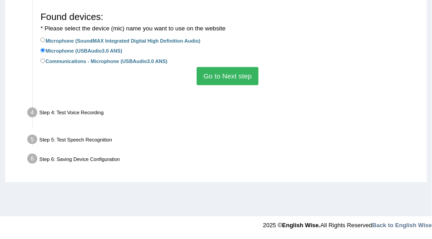
scroll to position [237, 0]
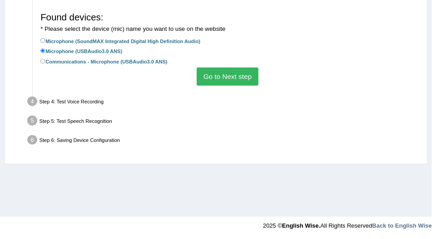
click at [114, 59] on label "Communications - Microphone (USBAudio3.0 ANS)" at bounding box center [103, 61] width 127 height 9
click at [45, 59] on input "Communications - Microphone (USBAudio3.0 ANS)" at bounding box center [42, 61] width 5 height 5
radio input "true"
click at [218, 74] on button "Go to Next step" at bounding box center [226, 77] width 61 height 18
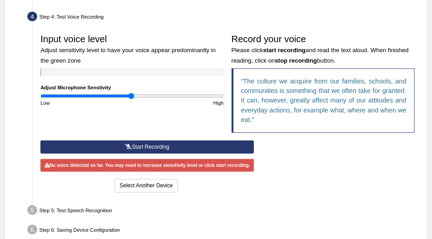
click at [157, 144] on button "Start Recording" at bounding box center [146, 147] width 213 height 13
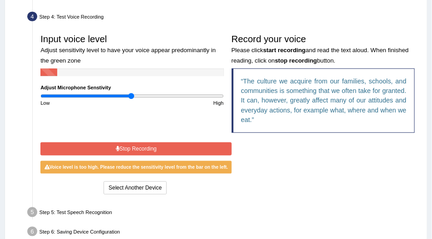
click at [157, 144] on button "Stop Recording" at bounding box center [135, 148] width 191 height 13
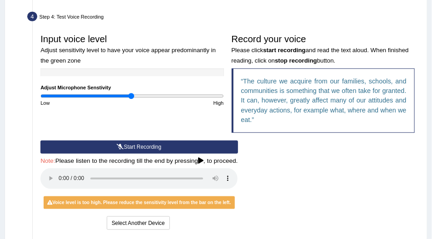
click at [157, 144] on button "Start Recording" at bounding box center [138, 147] width 197 height 13
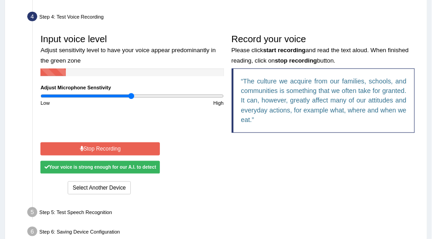
click at [157, 144] on button "Stop Recording" at bounding box center [99, 148] width 119 height 13
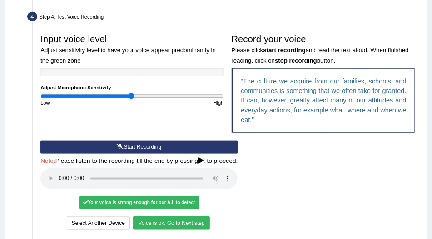
click at [173, 218] on button "Voice is ok. Go to Next step" at bounding box center [171, 222] width 76 height 13
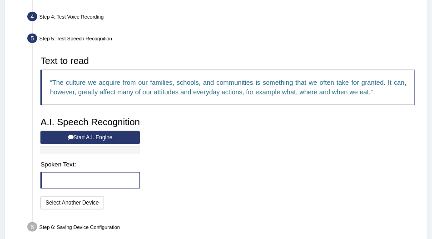
click at [66, 135] on button "Start A.I. Engine" at bounding box center [89, 137] width 99 height 13
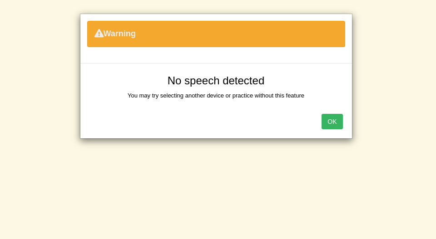
click at [334, 115] on button "OK" at bounding box center [331, 121] width 21 height 15
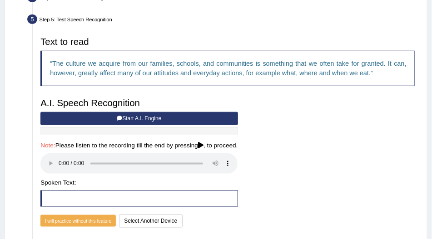
scroll to position [289, 0]
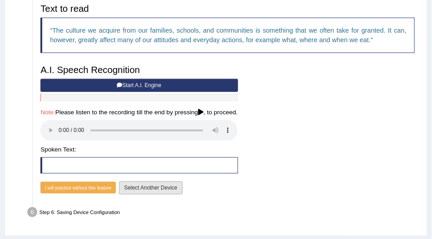
click at [135, 185] on button "Select Another Device" at bounding box center [150, 188] width 63 height 13
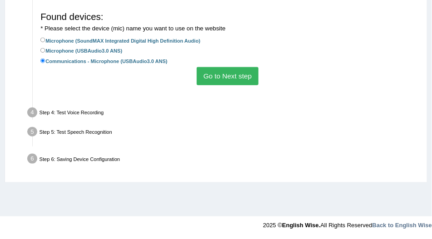
scroll to position [237, 0]
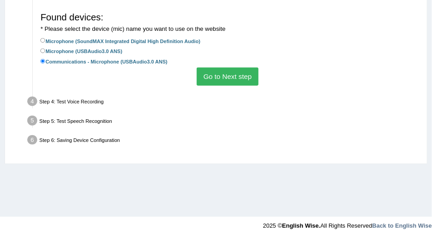
click at [93, 48] on label "Microphone (USBAudio3.0 ANS)" at bounding box center [81, 51] width 82 height 9
click at [45, 49] on input "Microphone (USBAudio3.0 ANS)" at bounding box center [42, 51] width 5 height 5
radio input "true"
click at [250, 76] on button "Go to Next step" at bounding box center [226, 77] width 61 height 18
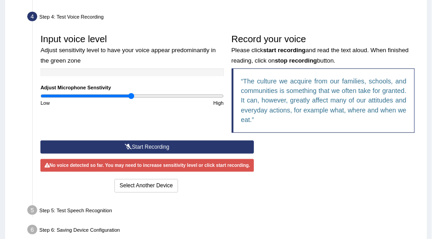
click at [125, 146] on icon at bounding box center [128, 146] width 7 height 5
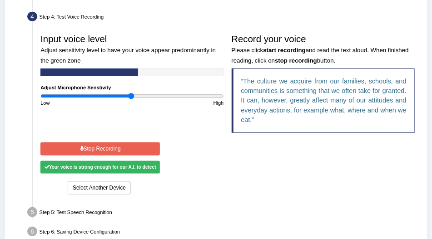
click at [125, 146] on button "Stop Recording" at bounding box center [99, 148] width 119 height 13
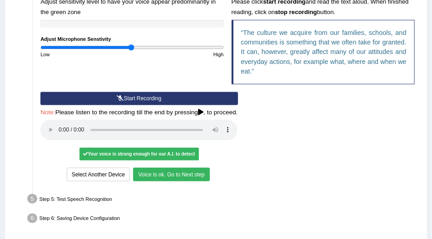
scroll to position [289, 0]
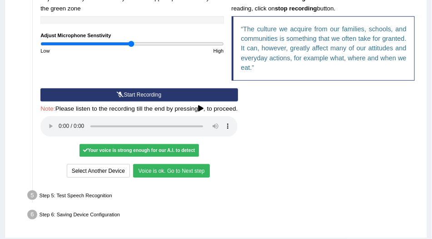
click at [172, 166] on button "Voice is ok. Go to Next step" at bounding box center [171, 170] width 76 height 13
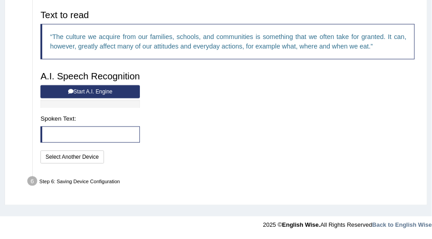
scroll to position [280, 0]
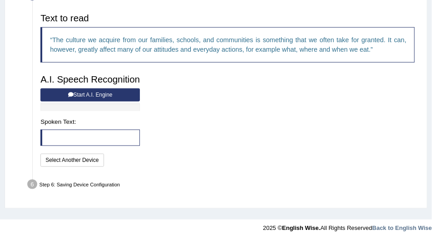
click at [64, 95] on button "Start A.I. Engine" at bounding box center [89, 94] width 99 height 13
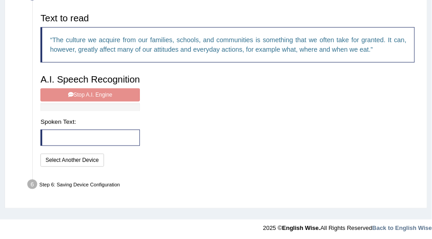
click at [95, 94] on div "A.I. Speech Recognition Start A.I. Engine Stop A.I. Engine Note: Please listen …" at bounding box center [90, 119] width 107 height 98
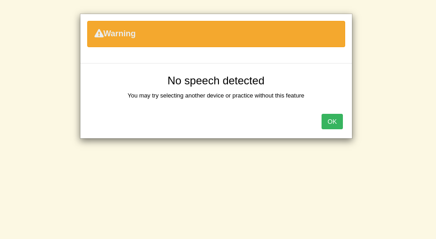
click at [340, 125] on button "OK" at bounding box center [331, 121] width 21 height 15
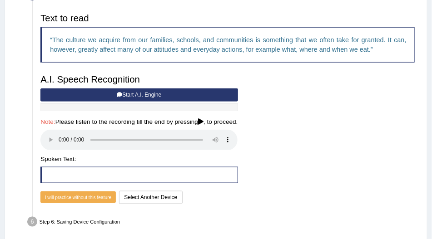
click at [164, 95] on button "Start A.I. Engine" at bounding box center [138, 94] width 197 height 13
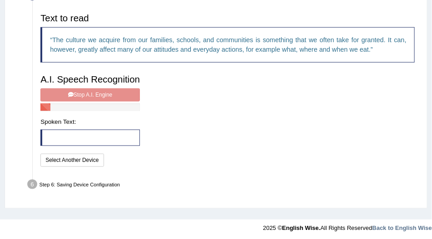
click at [123, 93] on div "A.I. Speech Recognition Start A.I. Engine Stop A.I. Engine Note: Please listen …" at bounding box center [90, 119] width 107 height 98
click at [89, 155] on button "Select Another Device" at bounding box center [71, 160] width 63 height 13
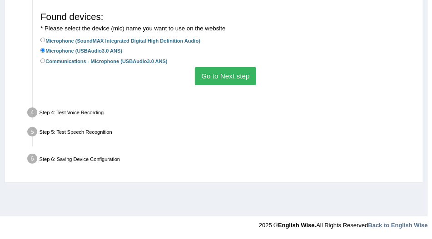
scroll to position [237, 0]
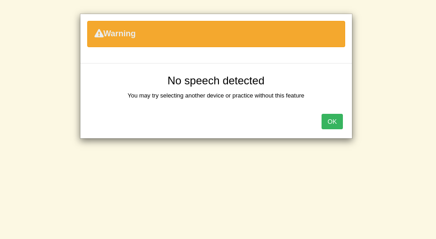
click at [330, 123] on button "OK" at bounding box center [331, 121] width 21 height 15
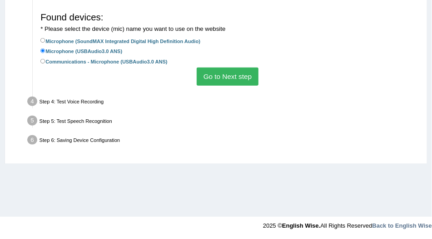
click at [253, 79] on button "Go to Next step" at bounding box center [226, 77] width 61 height 18
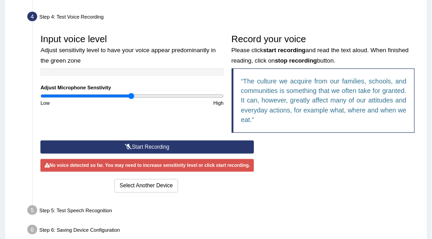
click at [160, 142] on button "Start Recording" at bounding box center [146, 147] width 213 height 13
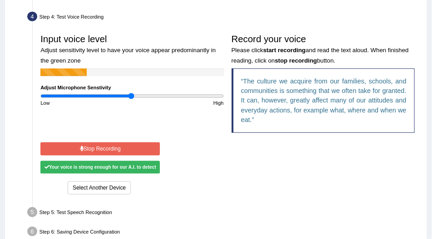
click at [156, 143] on button "Stop Recording" at bounding box center [99, 148] width 119 height 13
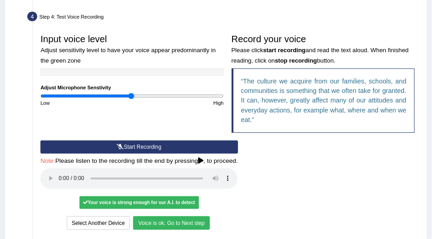
click at [161, 211] on div "Start Recording Stop Recording Note: Please listen to the recording till the en…" at bounding box center [139, 186] width 205 height 91
click at [164, 220] on button "Voice is ok. Go to Next step" at bounding box center [171, 222] width 76 height 13
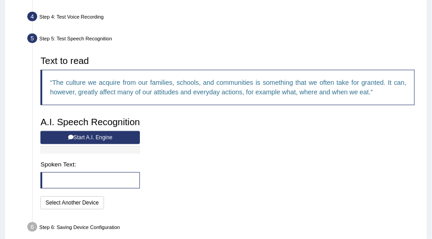
click at [74, 134] on button "Start A.I. Engine" at bounding box center [89, 137] width 99 height 13
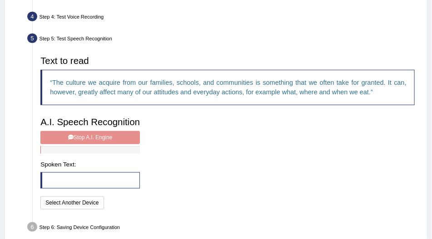
click at [74, 134] on div "A.I. Speech Recognition Start A.I. Engine Stop A.I. Engine Note: Please listen …" at bounding box center [90, 162] width 107 height 98
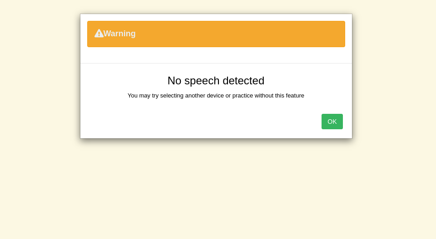
click at [338, 125] on button "OK" at bounding box center [331, 121] width 21 height 15
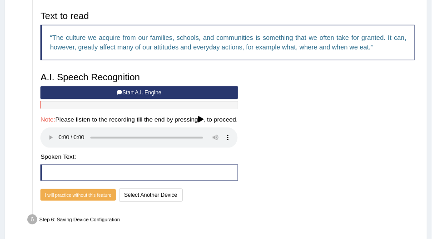
scroll to position [289, 0]
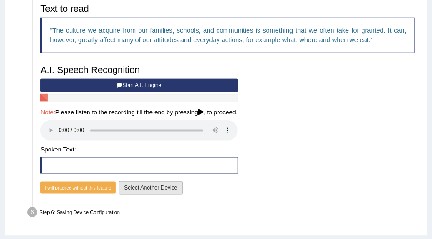
click at [142, 183] on button "Select Another Device" at bounding box center [150, 188] width 63 height 13
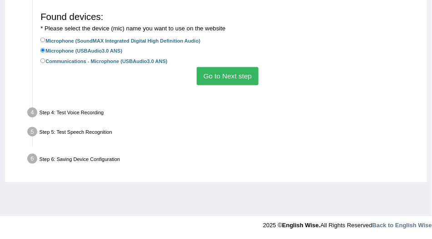
scroll to position [237, 0]
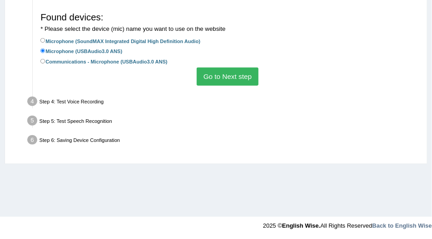
click at [116, 59] on label "Communications - Microphone (USBAudio3.0 ANS)" at bounding box center [103, 61] width 127 height 9
click at [45, 59] on input "Communications - Microphone (USBAudio3.0 ANS)" at bounding box center [42, 61] width 5 height 5
radio input "true"
click at [238, 77] on button "Go to Next step" at bounding box center [226, 77] width 61 height 18
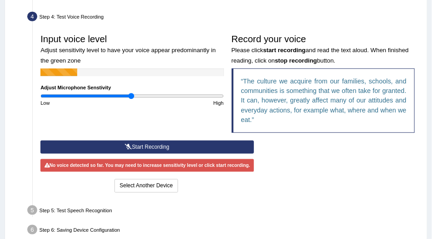
click at [169, 145] on button "Start Recording" at bounding box center [146, 147] width 213 height 13
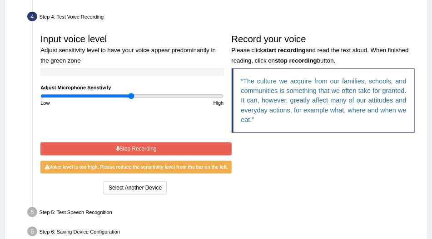
click at [169, 144] on button "Stop Recording" at bounding box center [135, 148] width 191 height 13
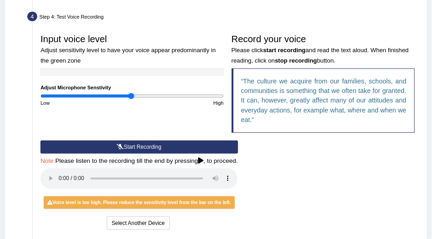
click at [169, 144] on button "Start Recording" at bounding box center [138, 147] width 197 height 13
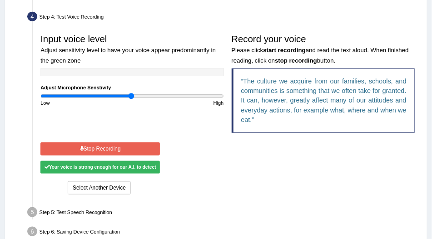
click at [147, 146] on button "Stop Recording" at bounding box center [99, 148] width 119 height 13
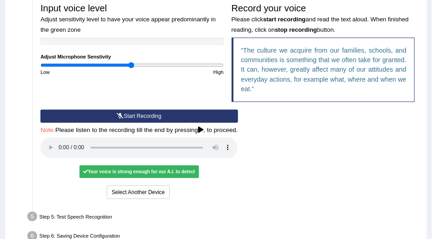
scroll to position [315, 0]
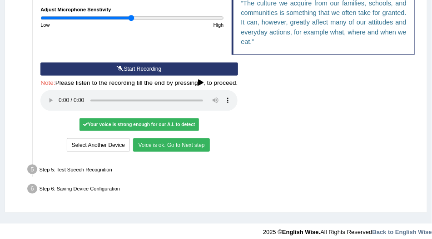
click at [182, 142] on button "Voice is ok. Go to Next step" at bounding box center [171, 144] width 76 height 13
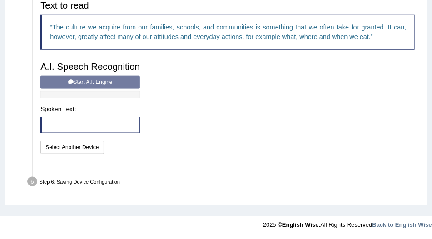
scroll to position [280, 0]
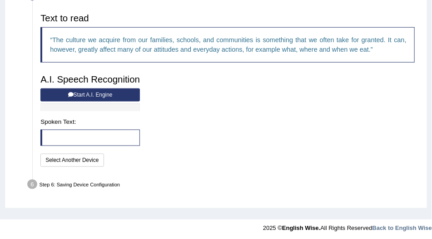
click at [94, 97] on button "Start A.I. Engine" at bounding box center [89, 94] width 99 height 13
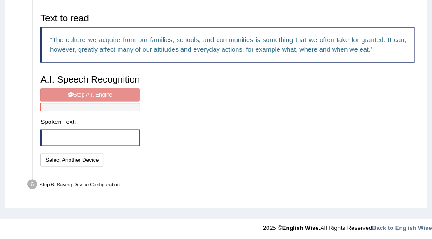
click at [94, 97] on div "A.I. Speech Recognition Start A.I. Engine Stop A.I. Engine Note: Please listen …" at bounding box center [90, 119] width 107 height 98
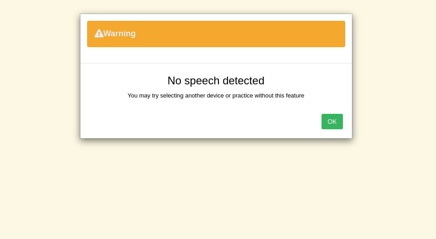
click at [333, 118] on button "OK" at bounding box center [331, 121] width 21 height 15
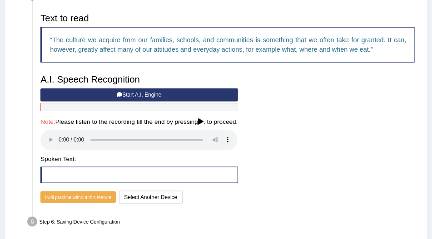
click at [136, 96] on button "Start A.I. Engine" at bounding box center [138, 94] width 197 height 13
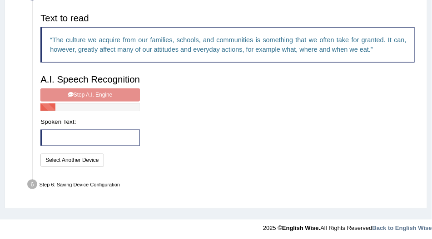
click at [133, 94] on div "A.I. Speech Recognition Start A.I. Engine Stop A.I. Engine Note: Please listen …" at bounding box center [90, 119] width 107 height 98
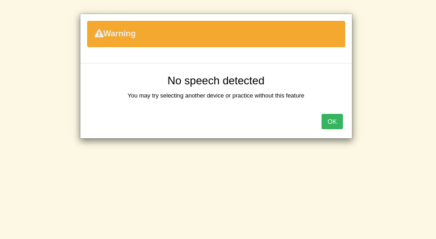
click at [327, 123] on button "OK" at bounding box center [331, 121] width 21 height 15
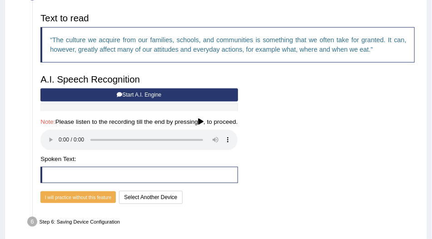
click at [307, 129] on div "Text to read The culture we acquire from our families, schools, and communities…" at bounding box center [228, 107] width 382 height 197
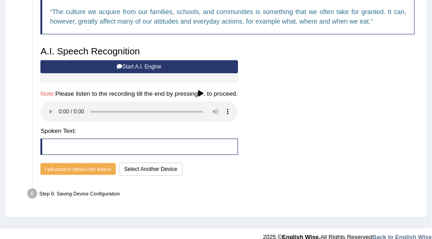
scroll to position [317, 0]
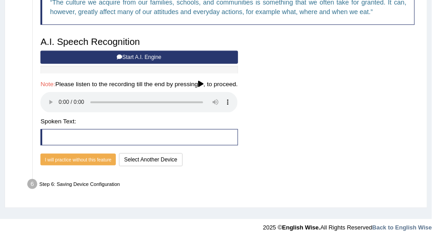
click at [316, 128] on div "Text to read The culture we acquire from our families, schools, and communities…" at bounding box center [228, 69] width 382 height 197
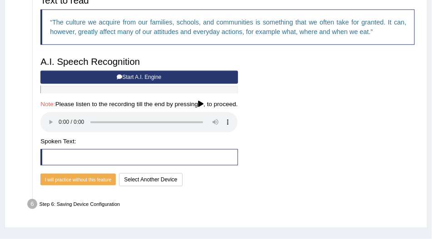
scroll to position [291, 0]
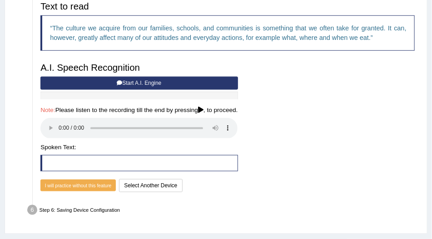
click at [216, 85] on button "Start A.I. Engine" at bounding box center [138, 83] width 197 height 13
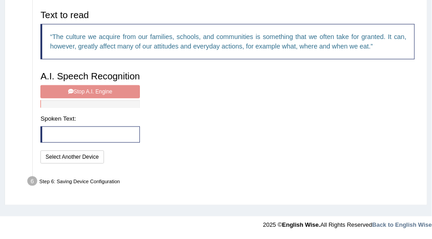
scroll to position [280, 0]
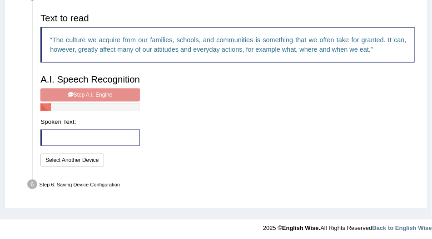
click at [113, 95] on div "A.I. Speech Recognition Start A.I. Engine Stop A.I. Engine Note: Please listen …" at bounding box center [90, 119] width 107 height 98
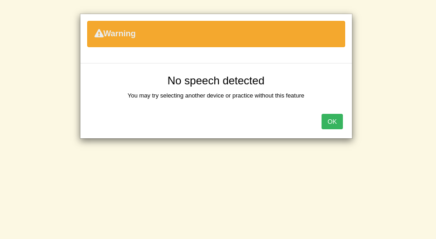
click at [331, 119] on button "OK" at bounding box center [331, 121] width 21 height 15
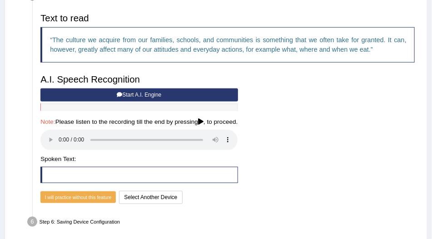
click at [201, 93] on button "Start A.I. Engine" at bounding box center [138, 94] width 197 height 13
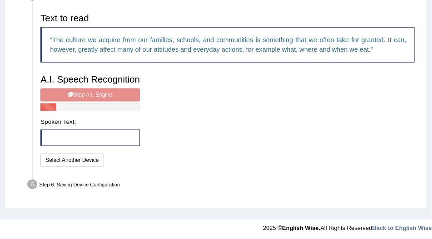
click at [122, 93] on div "A.I. Speech Recognition Start A.I. Engine Stop A.I. Engine Note: Please listen …" at bounding box center [90, 119] width 107 height 98
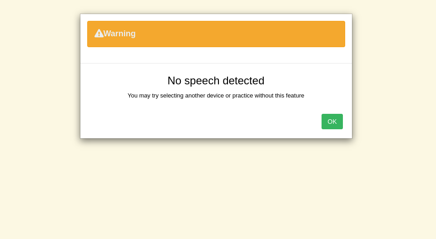
click at [336, 124] on button "OK" at bounding box center [331, 121] width 21 height 15
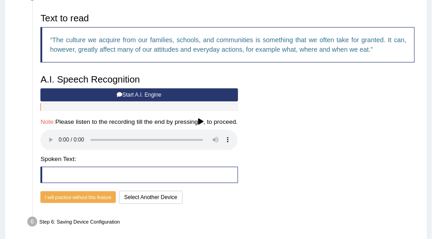
click at [283, 92] on div "Text to read The culture we acquire from our families, schools, and communities…" at bounding box center [228, 107] width 382 height 197
